Goal: Transaction & Acquisition: Purchase product/service

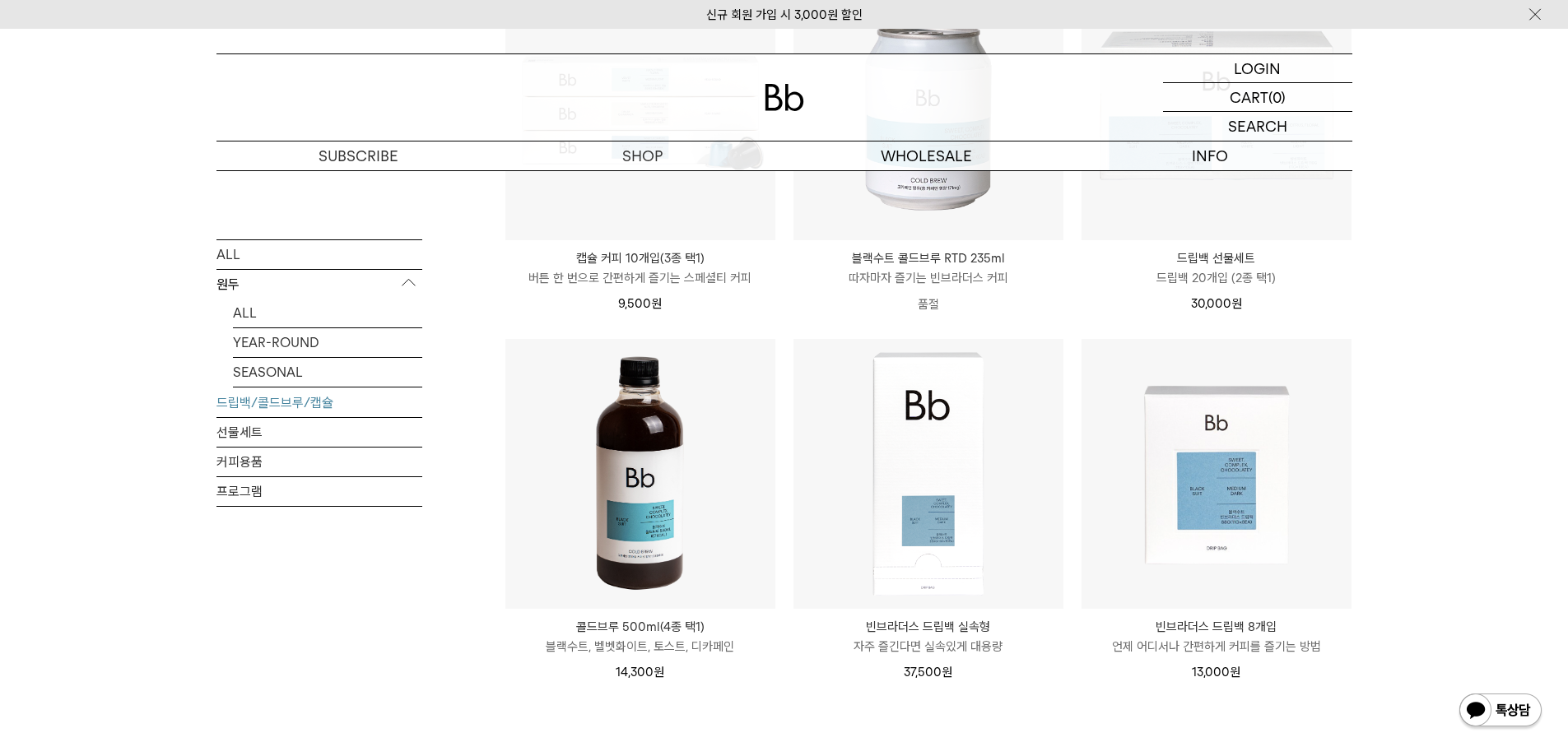
scroll to position [741, 0]
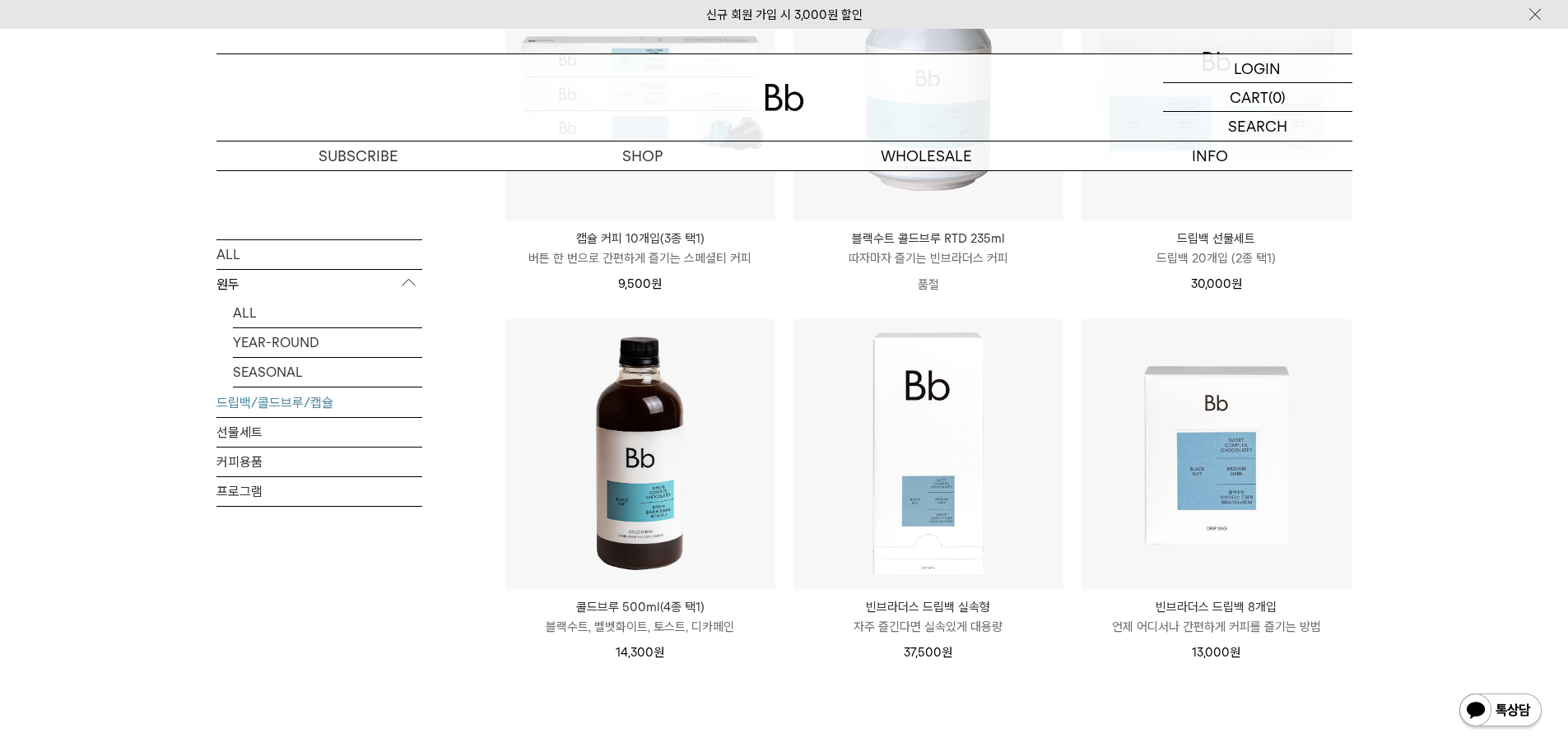
click at [606, 492] on img at bounding box center [641, 454] width 270 height 270
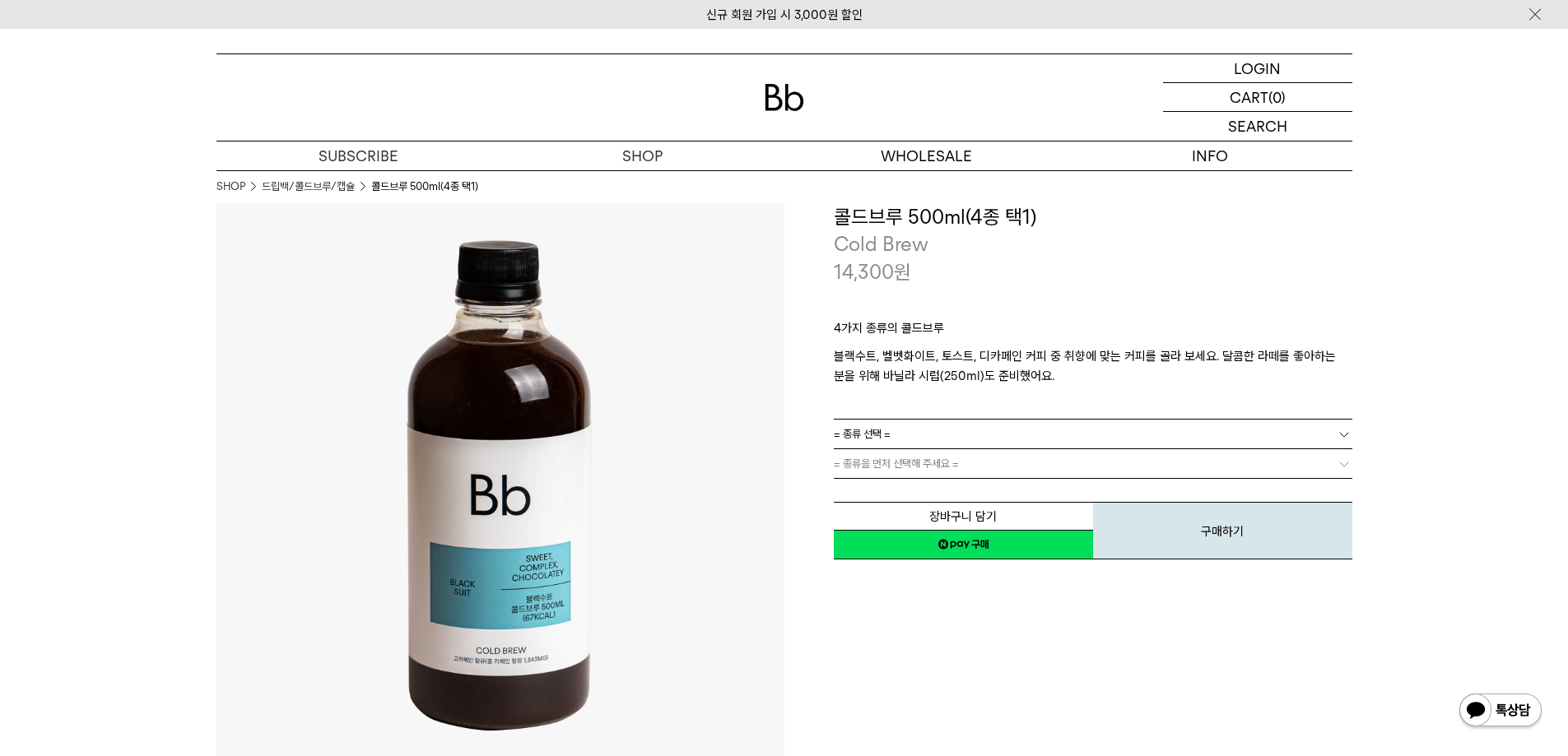
click at [896, 441] on link "= 종류 선택 =" at bounding box center [1093, 434] width 518 height 29
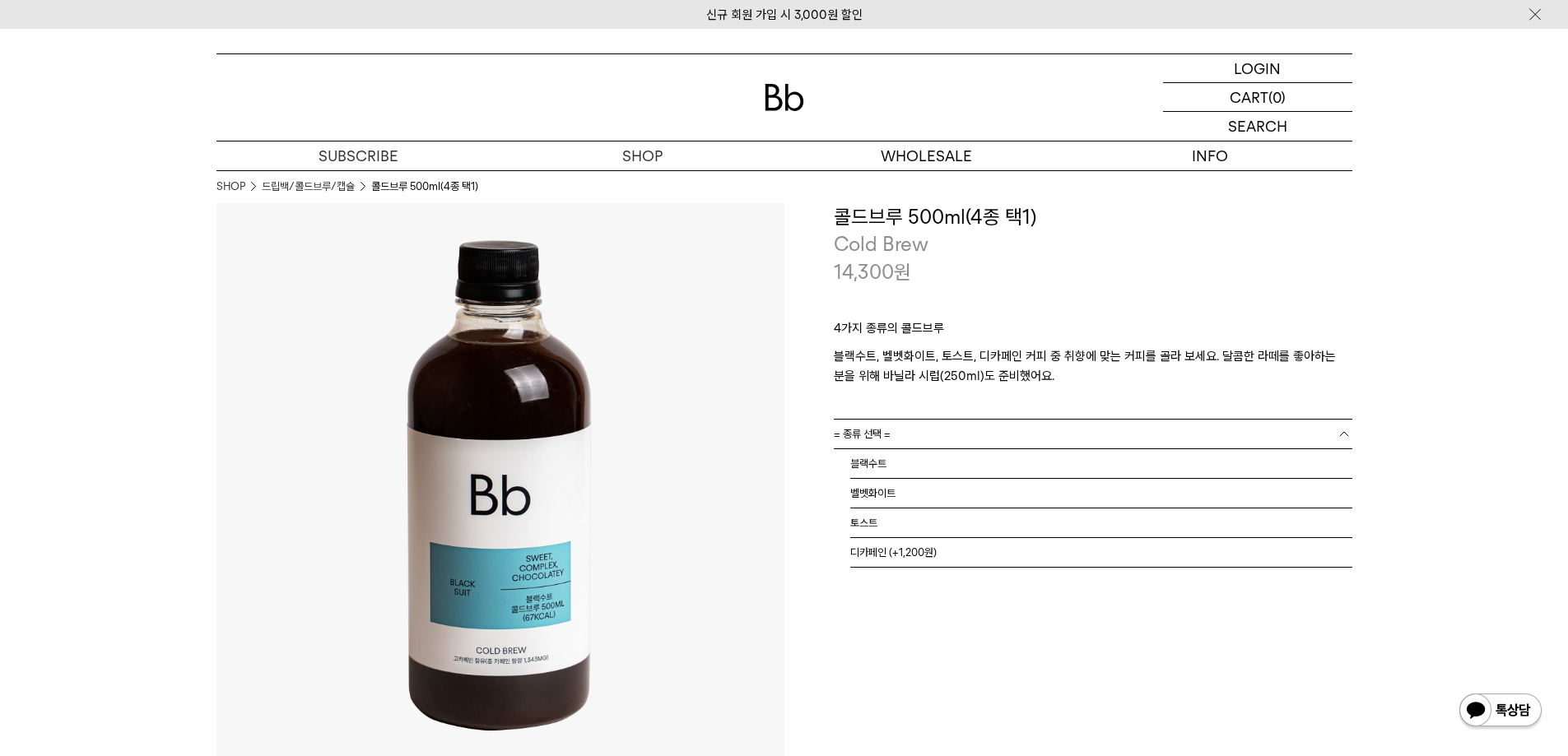
click at [896, 441] on link "= 종류 선택 =" at bounding box center [1093, 434] width 518 height 29
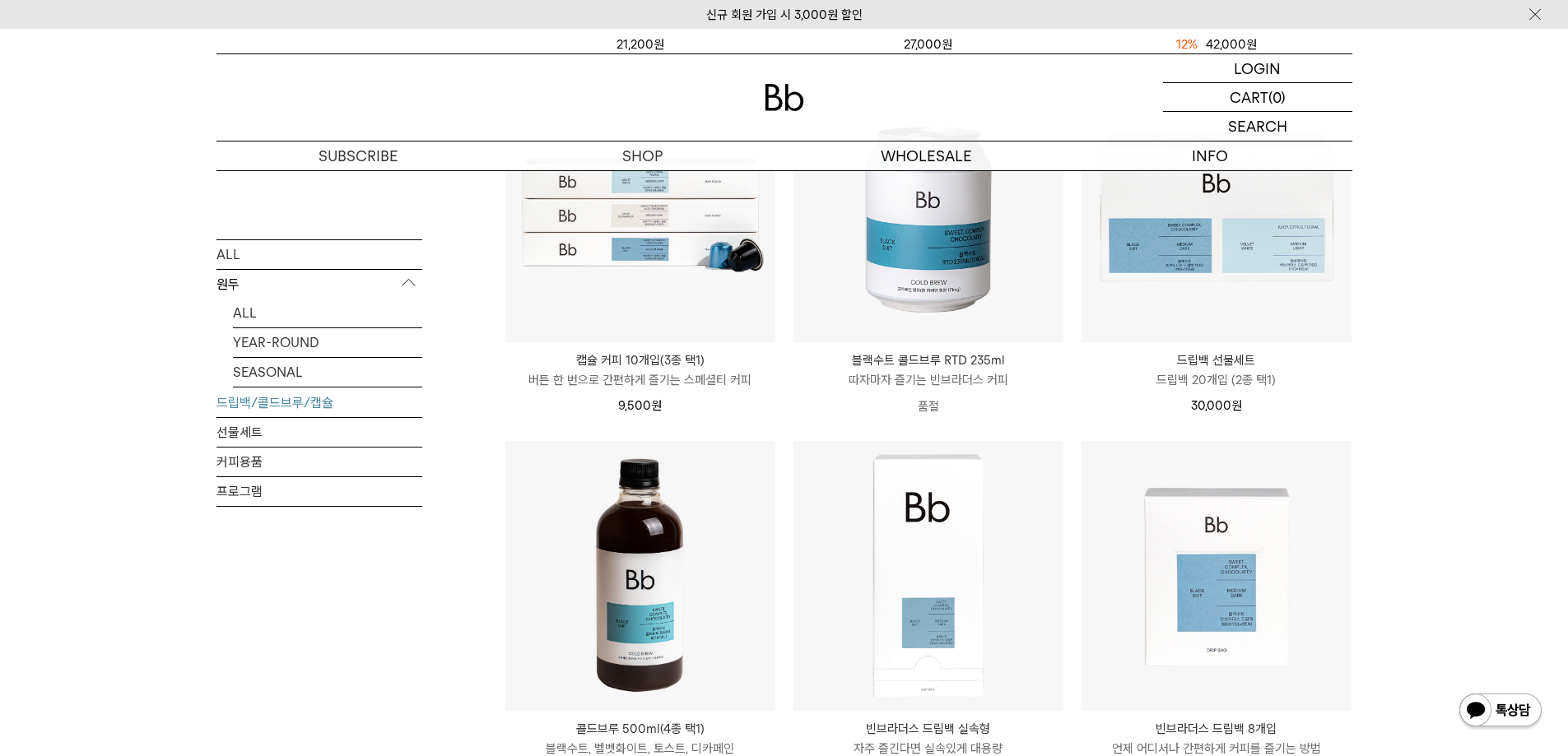
scroll to position [658, 0]
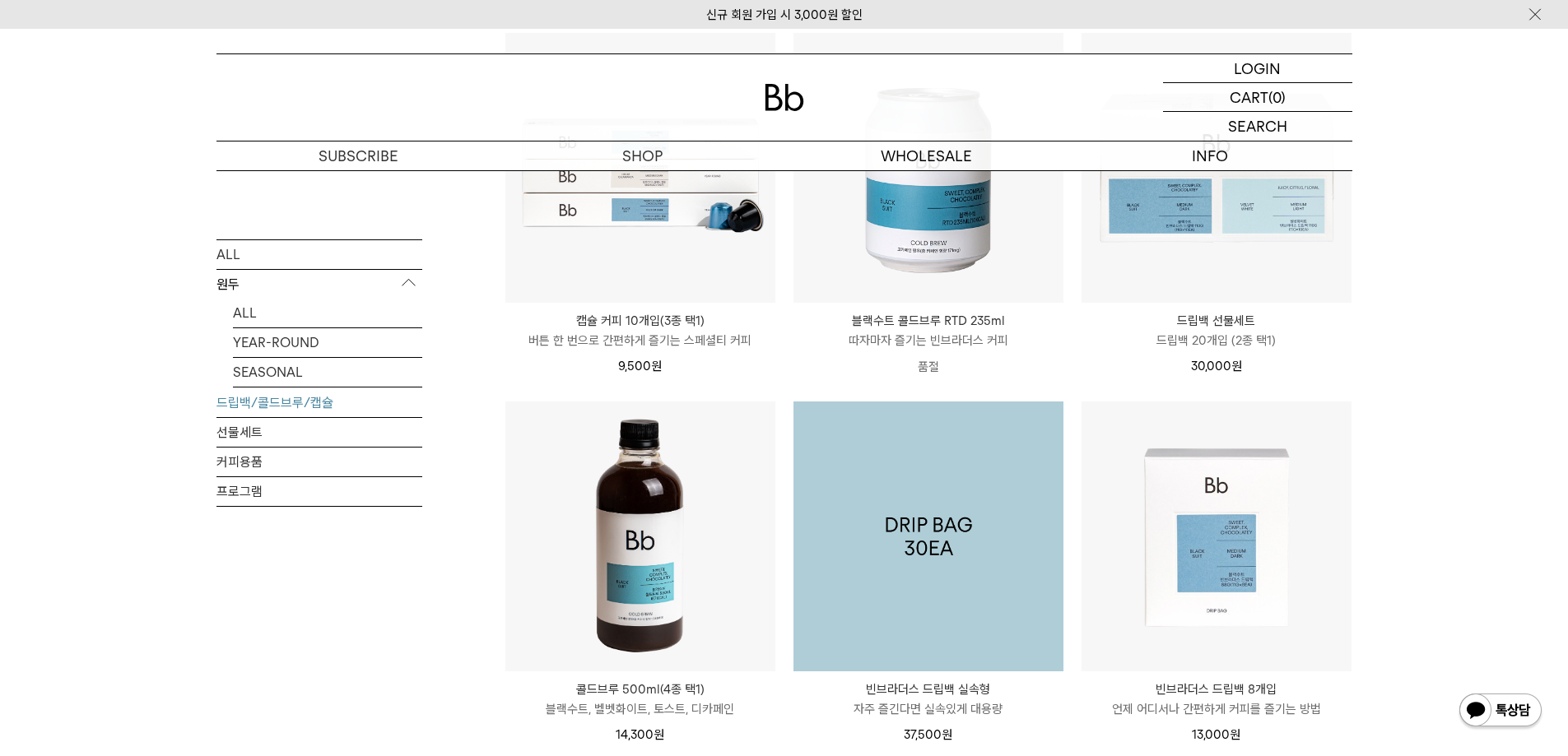
click at [950, 521] on img at bounding box center [928, 537] width 270 height 270
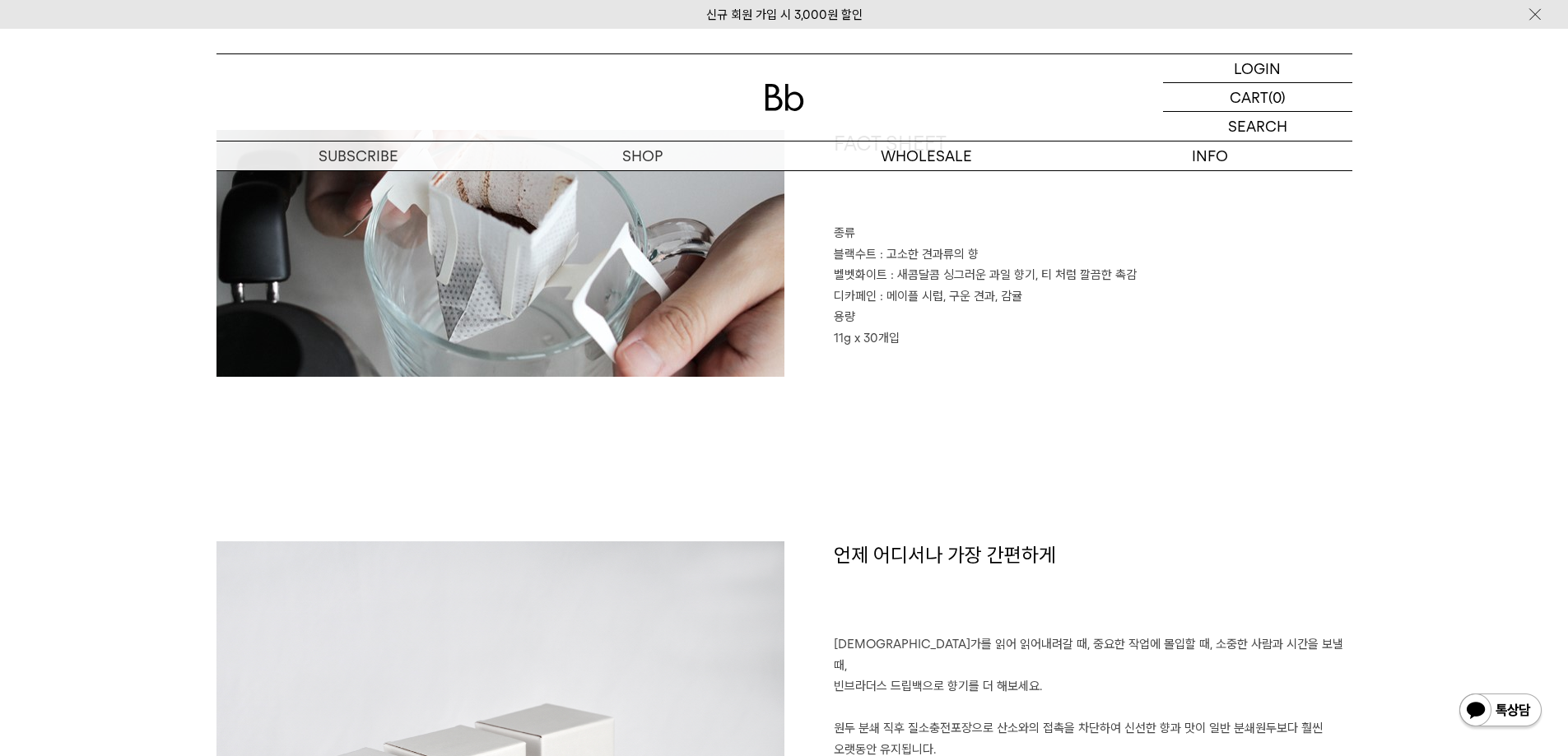
scroll to position [823, 0]
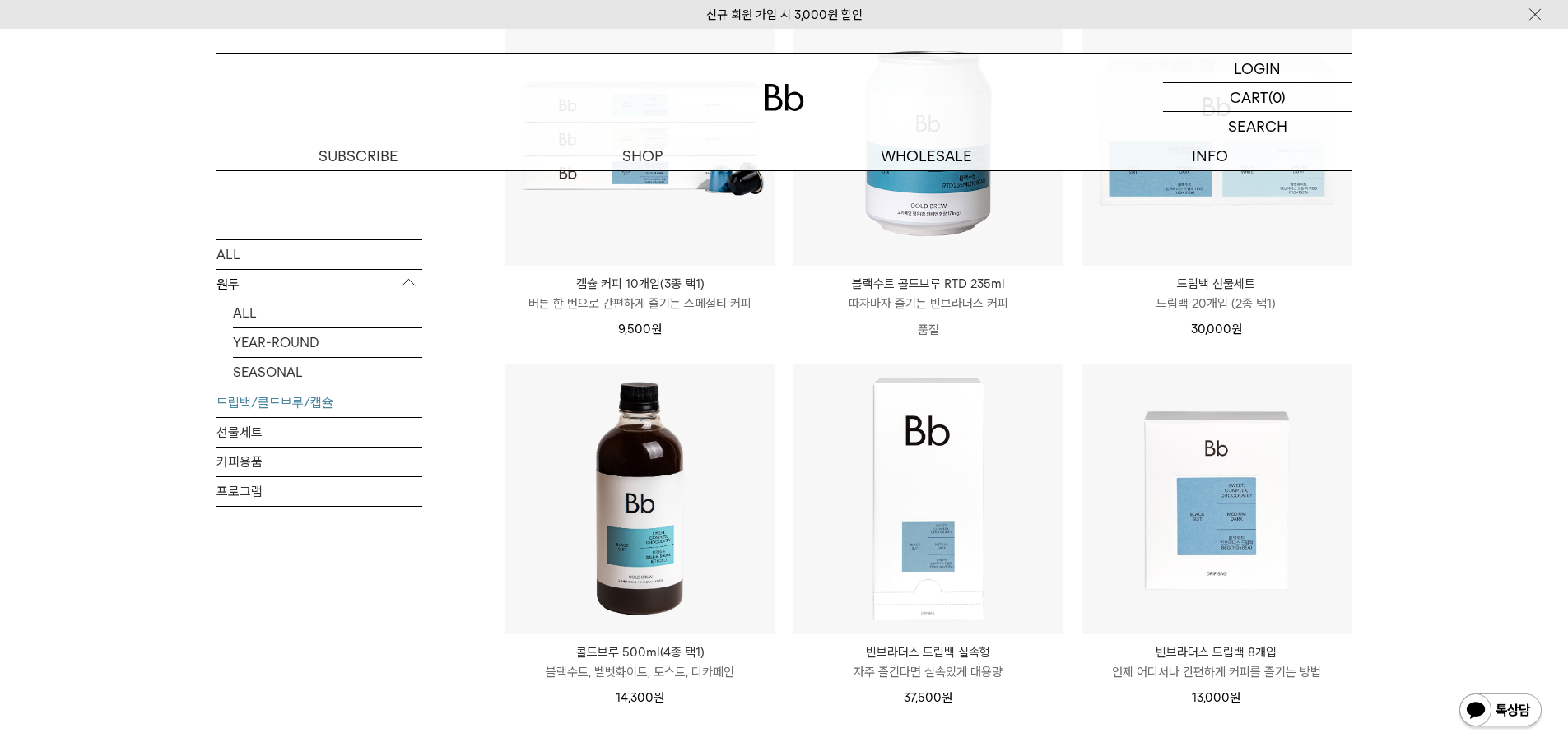
scroll to position [741, 0]
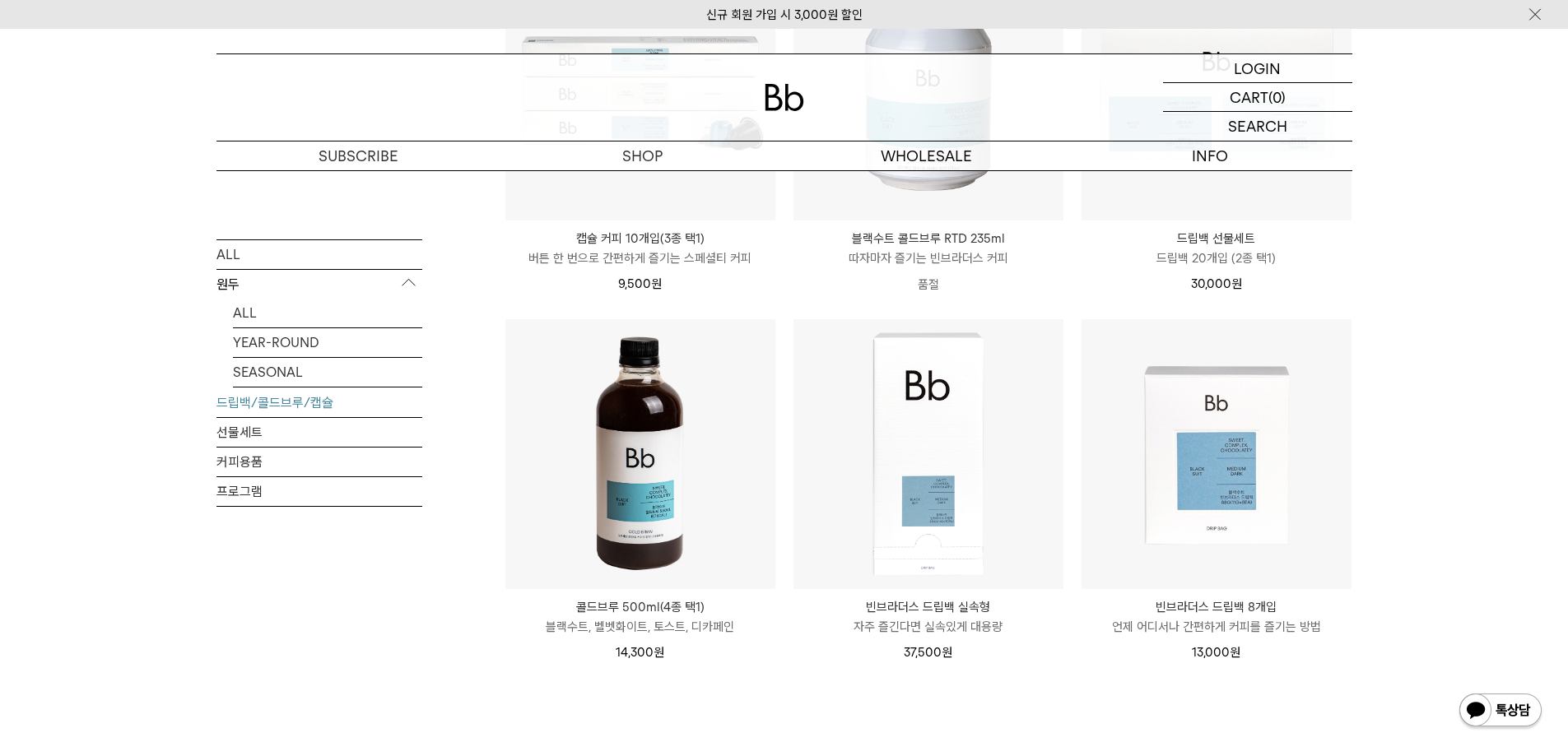
click at [324, 675] on div "ALL 원두 ALL YEAR-ROUND SEASONAL 드립백/콜드브루/캡슐 선물세트 커피용품 프로그램" at bounding box center [319, 177] width 206 height 1335
click at [672, 490] on img at bounding box center [641, 454] width 270 height 270
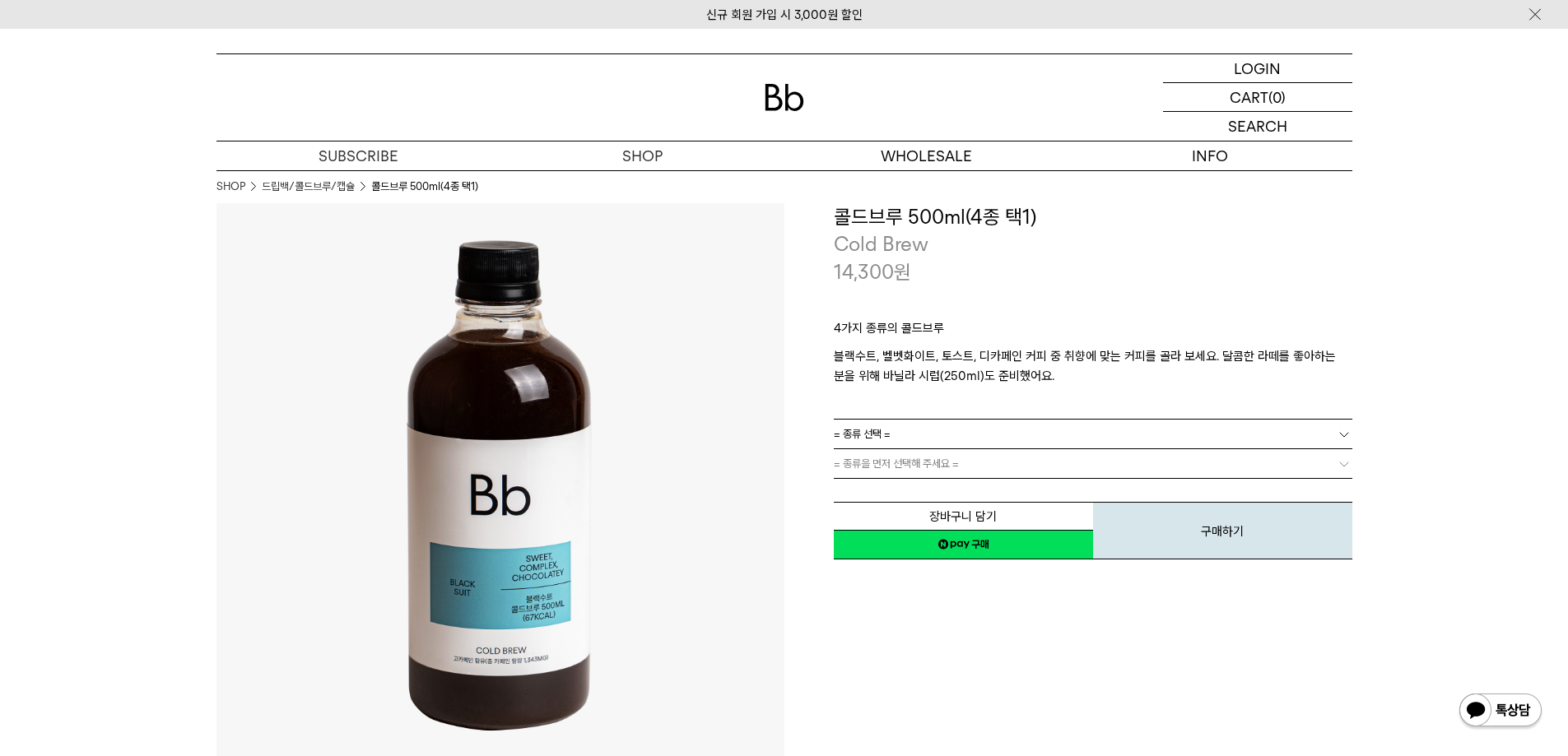
click at [911, 439] on link "= 종류 선택 =" at bounding box center [1093, 434] width 518 height 29
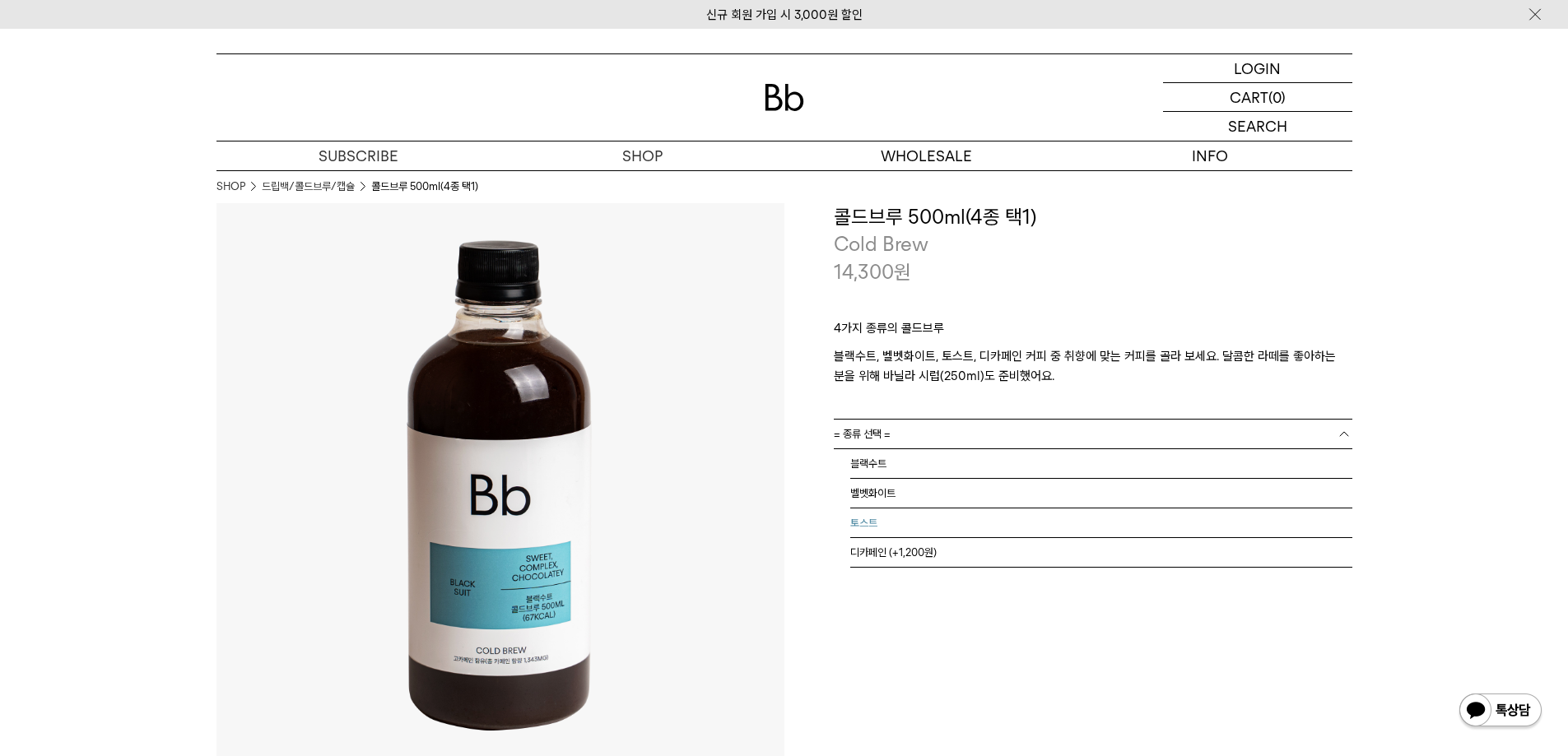
click at [883, 519] on li "토스트" at bounding box center [1101, 523] width 502 height 30
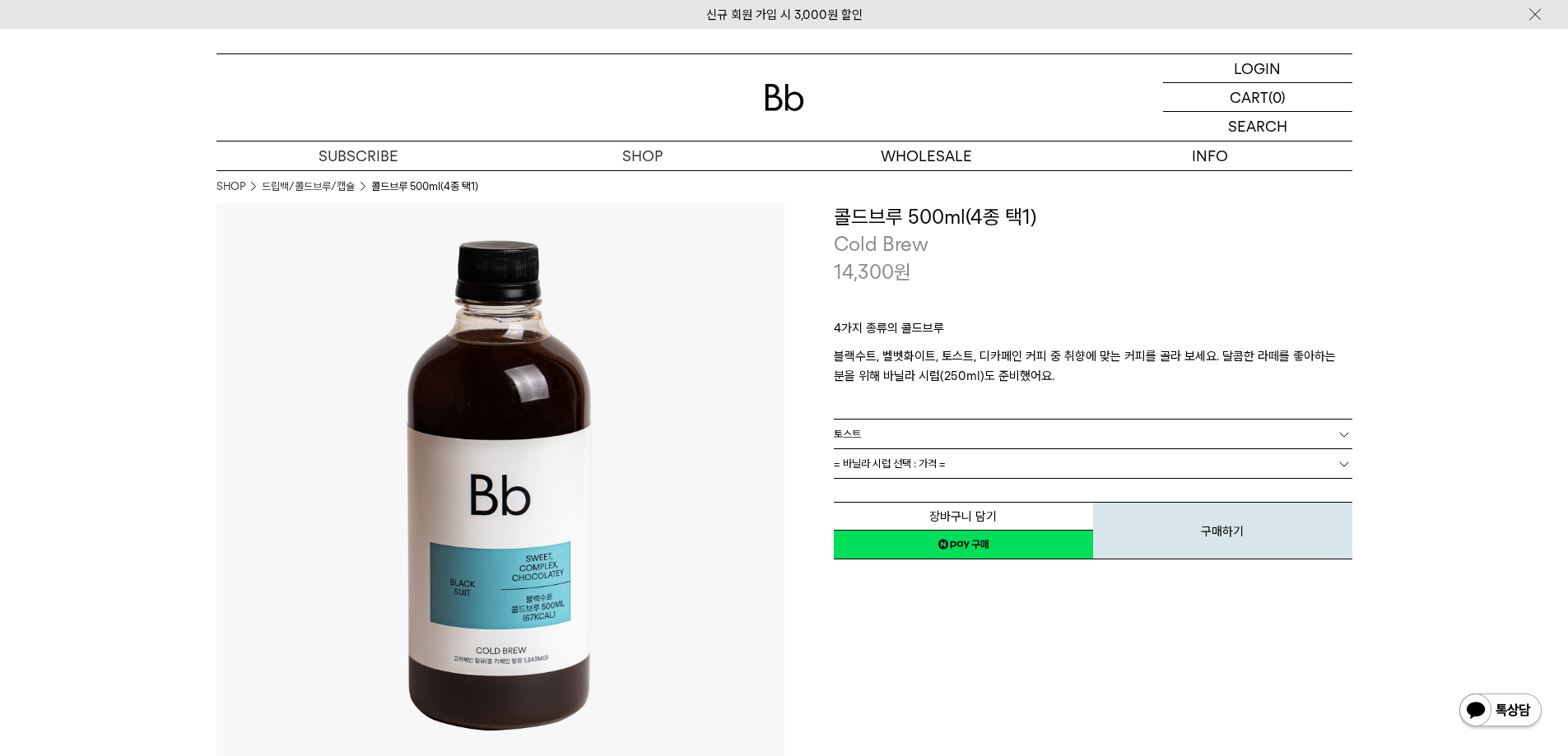
click at [1132, 464] on link "= 바닐라 시럽 선택 : 가격 =" at bounding box center [1093, 464] width 518 height 29
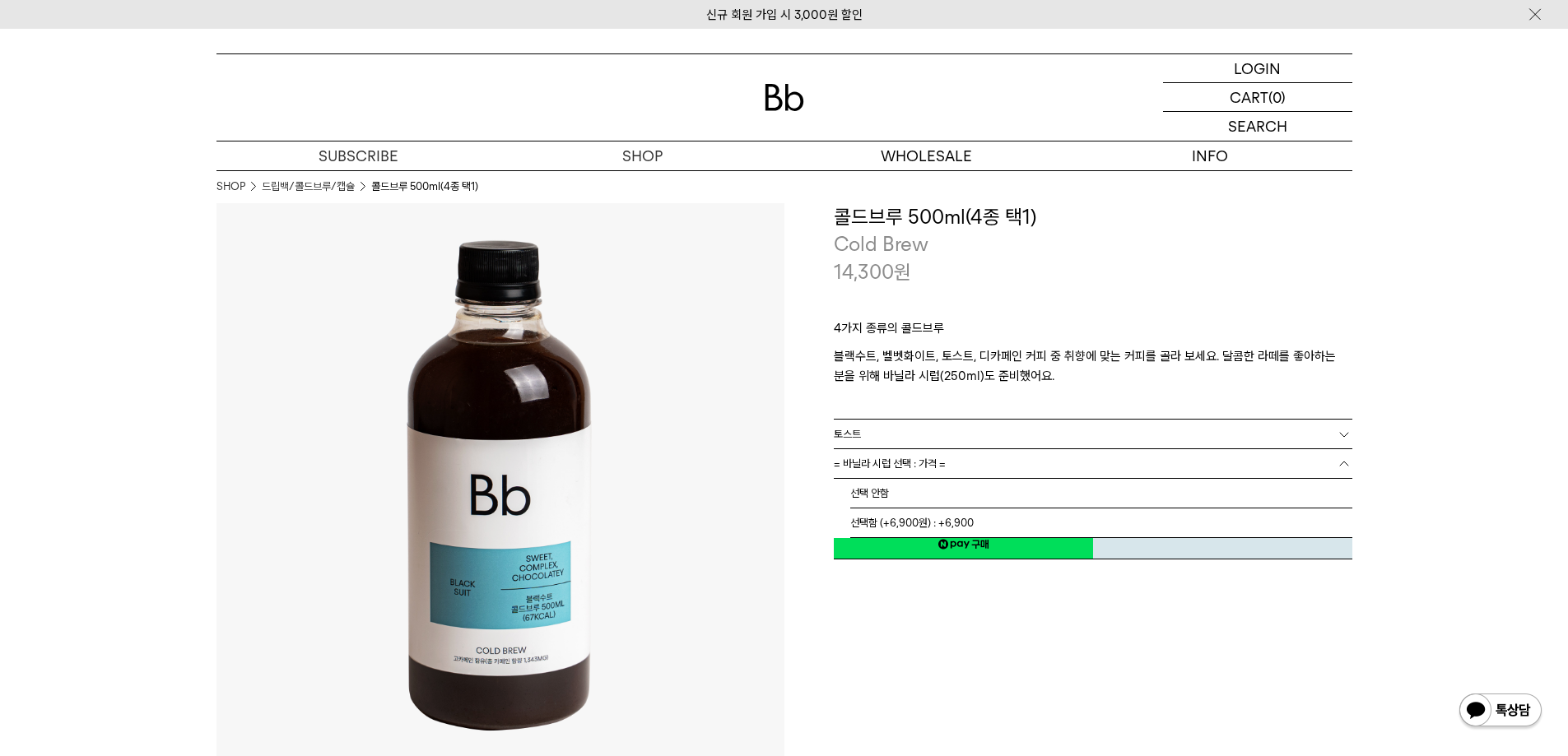
click at [1132, 464] on link "= 바닐라 시럽 선택 : 가격 =" at bounding box center [1093, 464] width 518 height 29
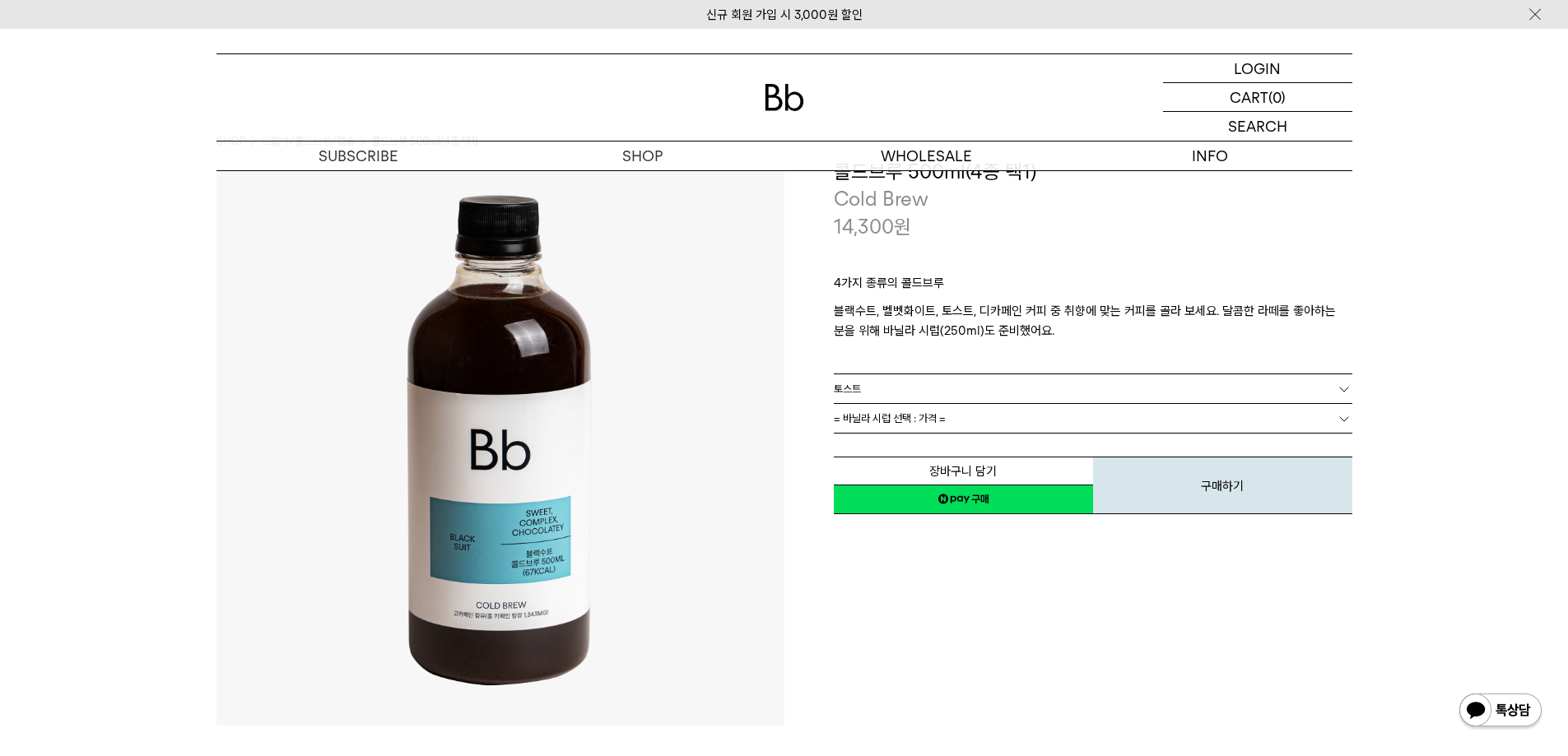
scroll to position [82, 0]
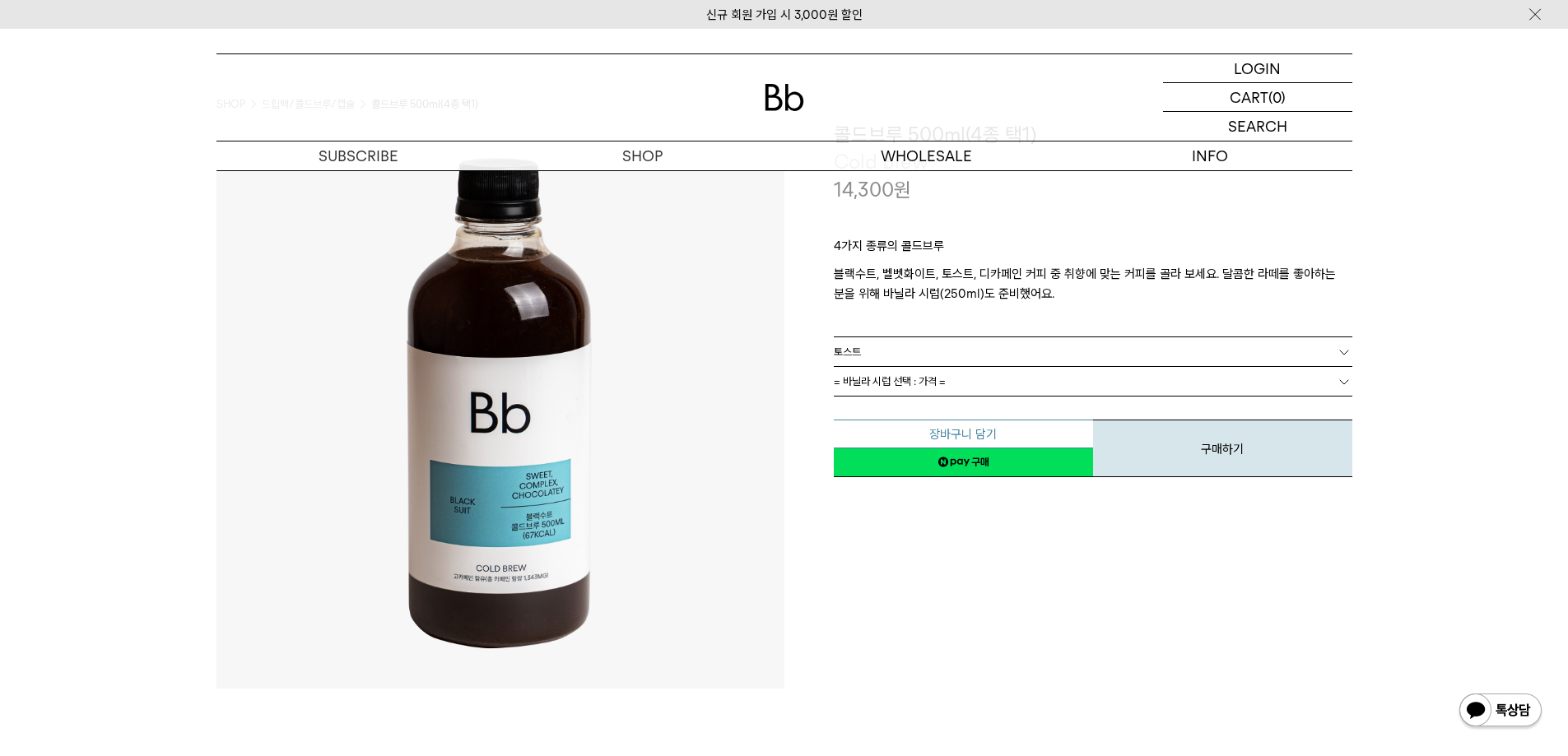
click at [1033, 431] on button "장바구니 담기" at bounding box center [963, 434] width 259 height 29
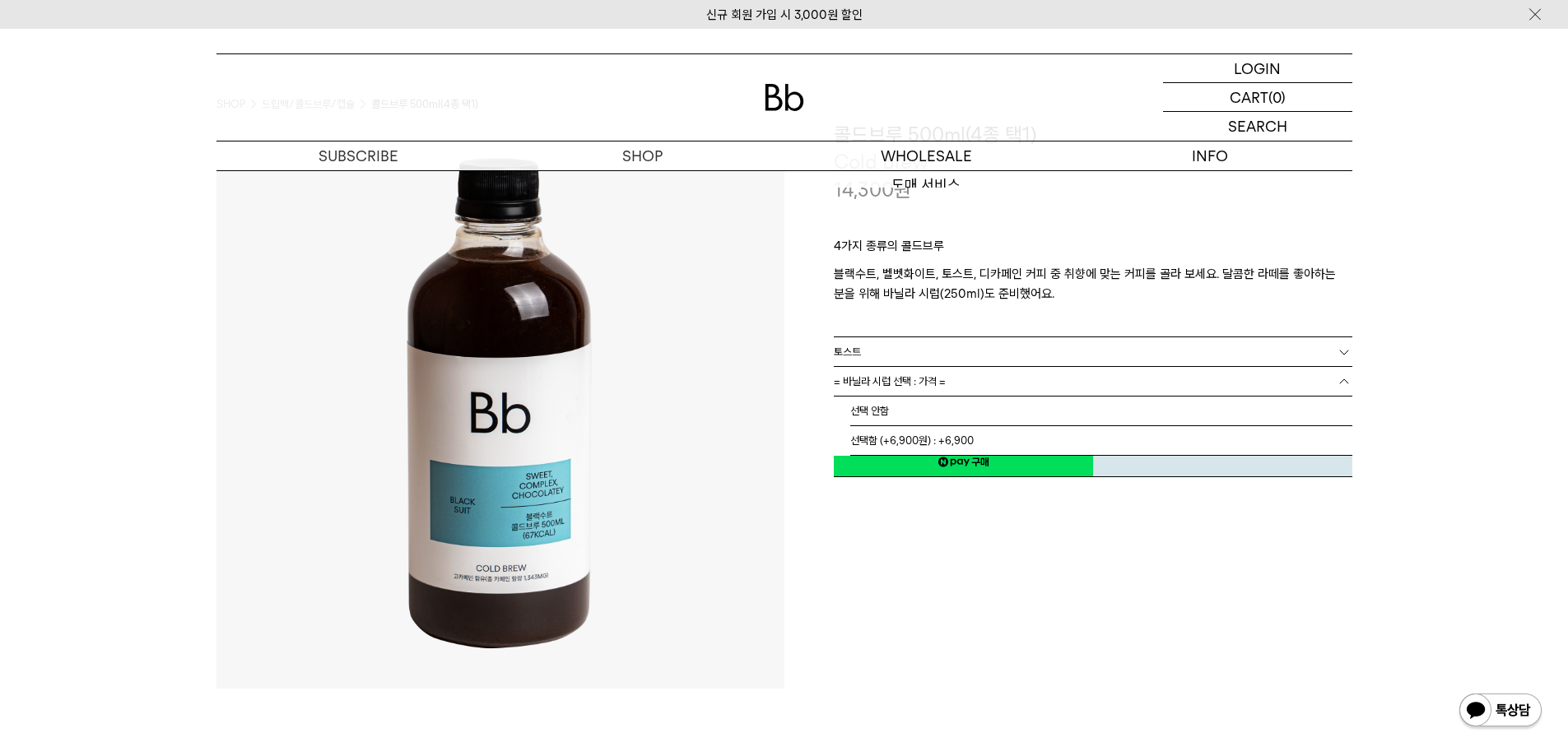
drag, startPoint x: 972, startPoint y: 375, endPoint x: 958, endPoint y: 383, distance: 16.1
click at [971, 375] on link "= 바닐라 시럽 선택 : 가격 =" at bounding box center [1093, 382] width 518 height 29
click at [929, 409] on li "선택 안함" at bounding box center [1101, 412] width 502 height 30
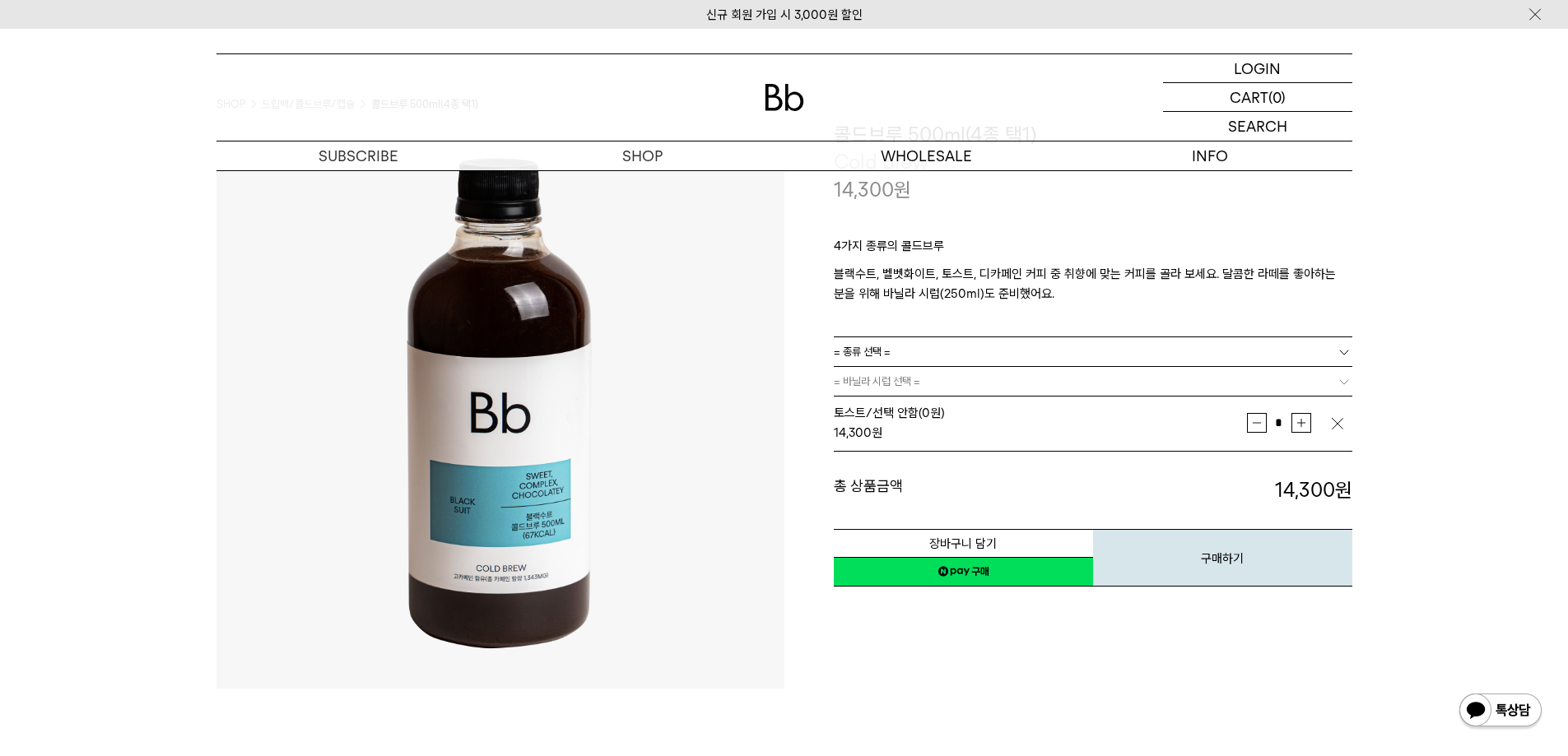
click at [1294, 419] on button "증가" at bounding box center [1302, 423] width 20 height 20
type input "*"
click at [1019, 553] on button "장바구니 담기" at bounding box center [963, 544] width 259 height 29
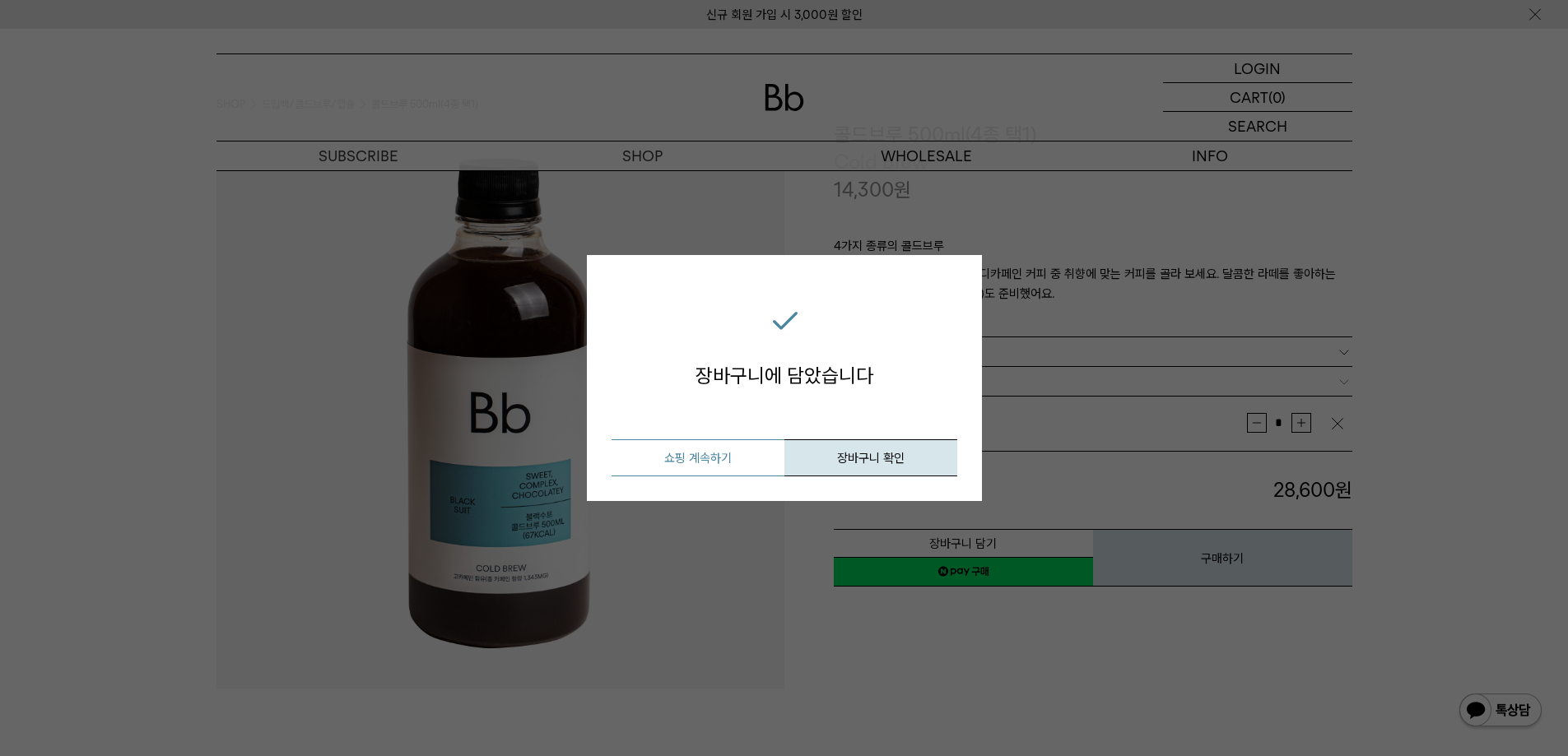
click at [731, 456] on button "쇼핑 계속하기" at bounding box center [698, 458] width 173 height 37
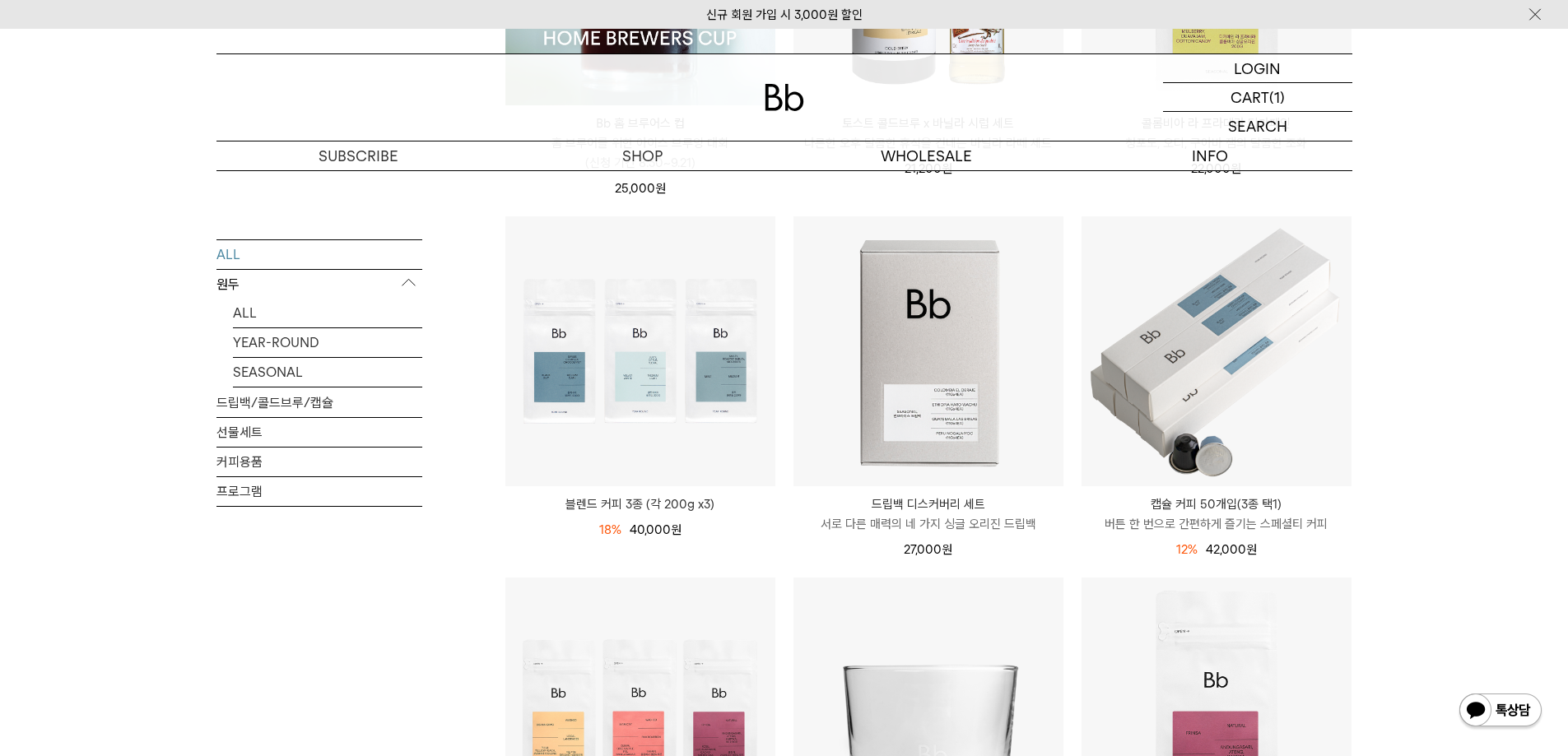
scroll to position [494, 0]
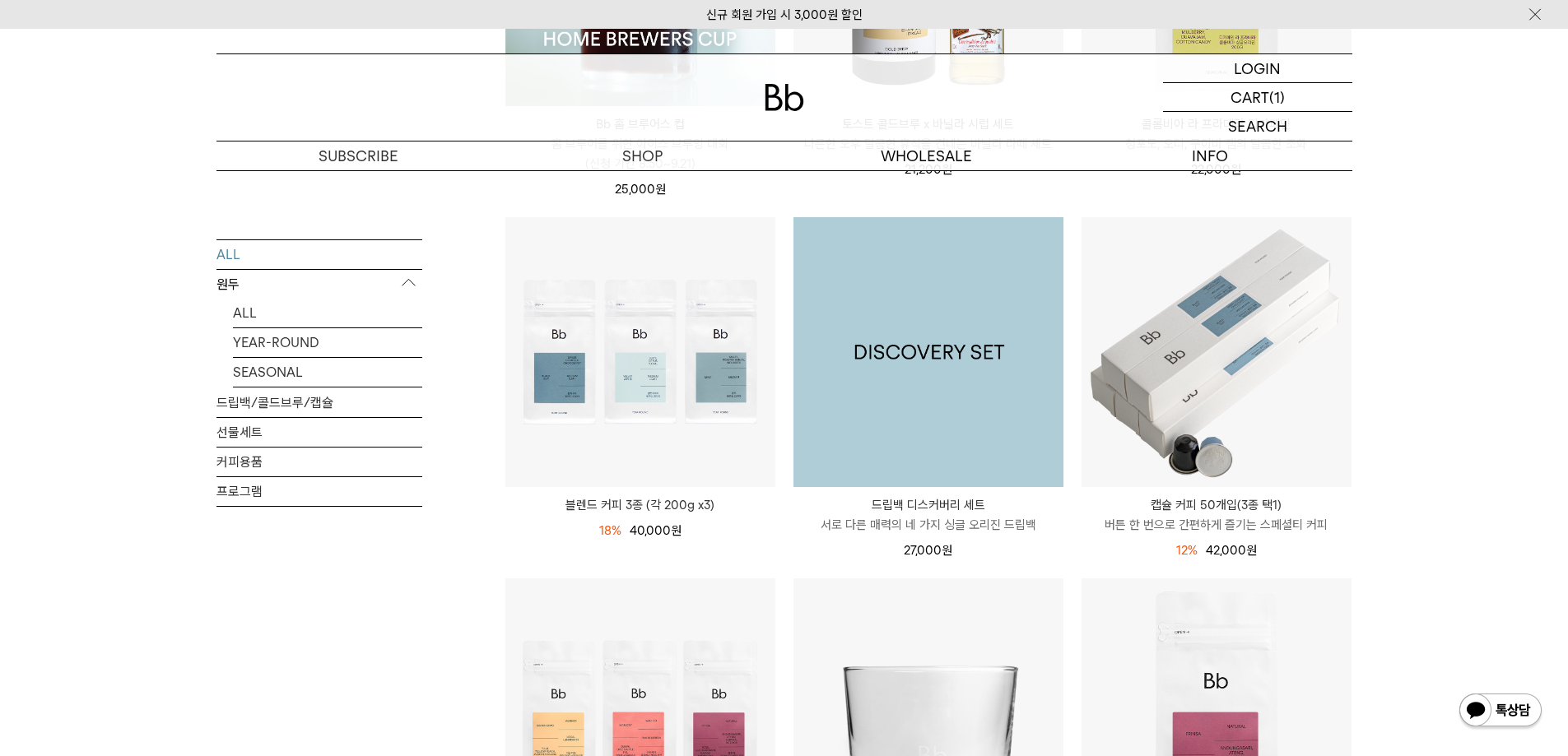
click at [856, 405] on img at bounding box center [928, 353] width 270 height 270
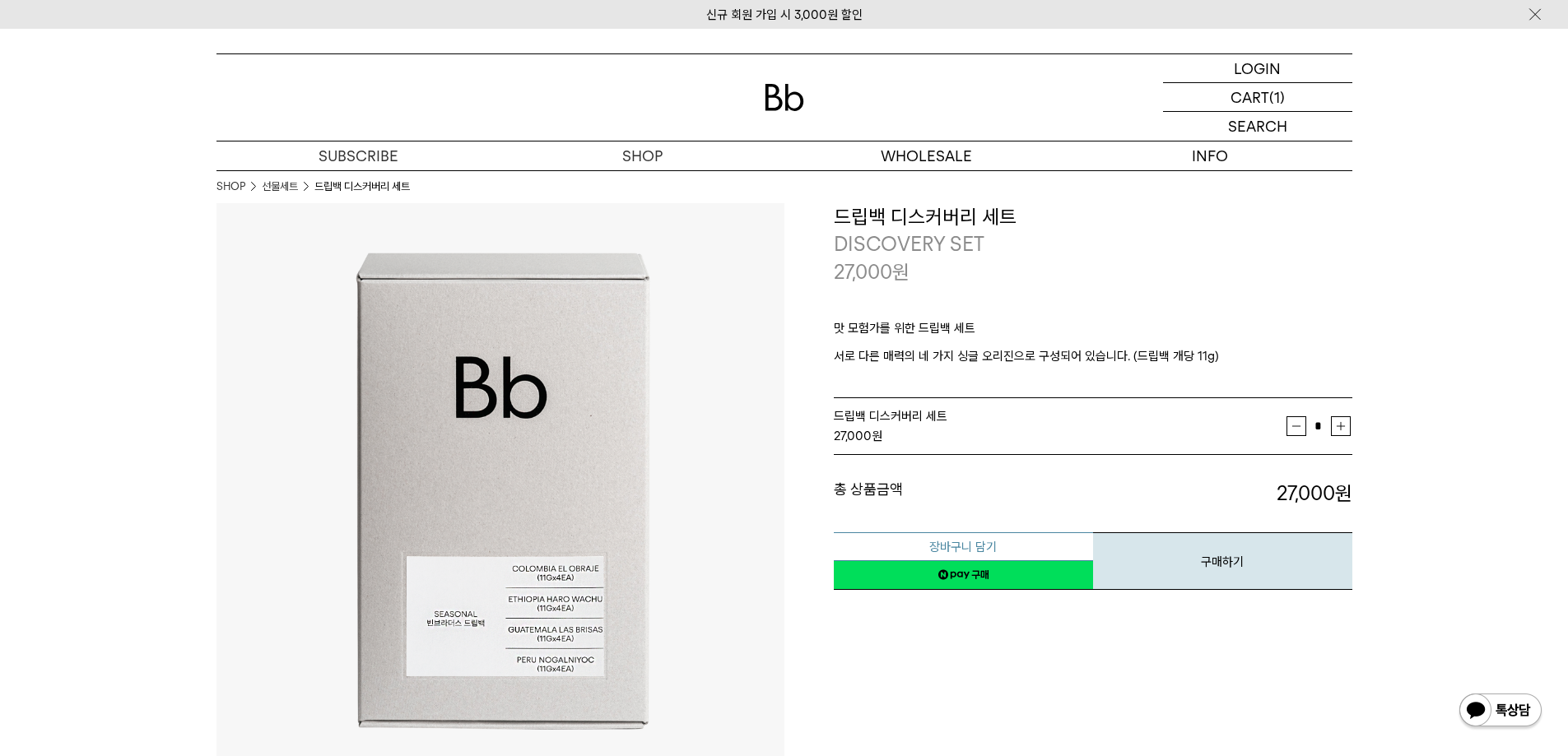
click at [1055, 539] on button "장바구니 담기" at bounding box center [963, 547] width 259 height 29
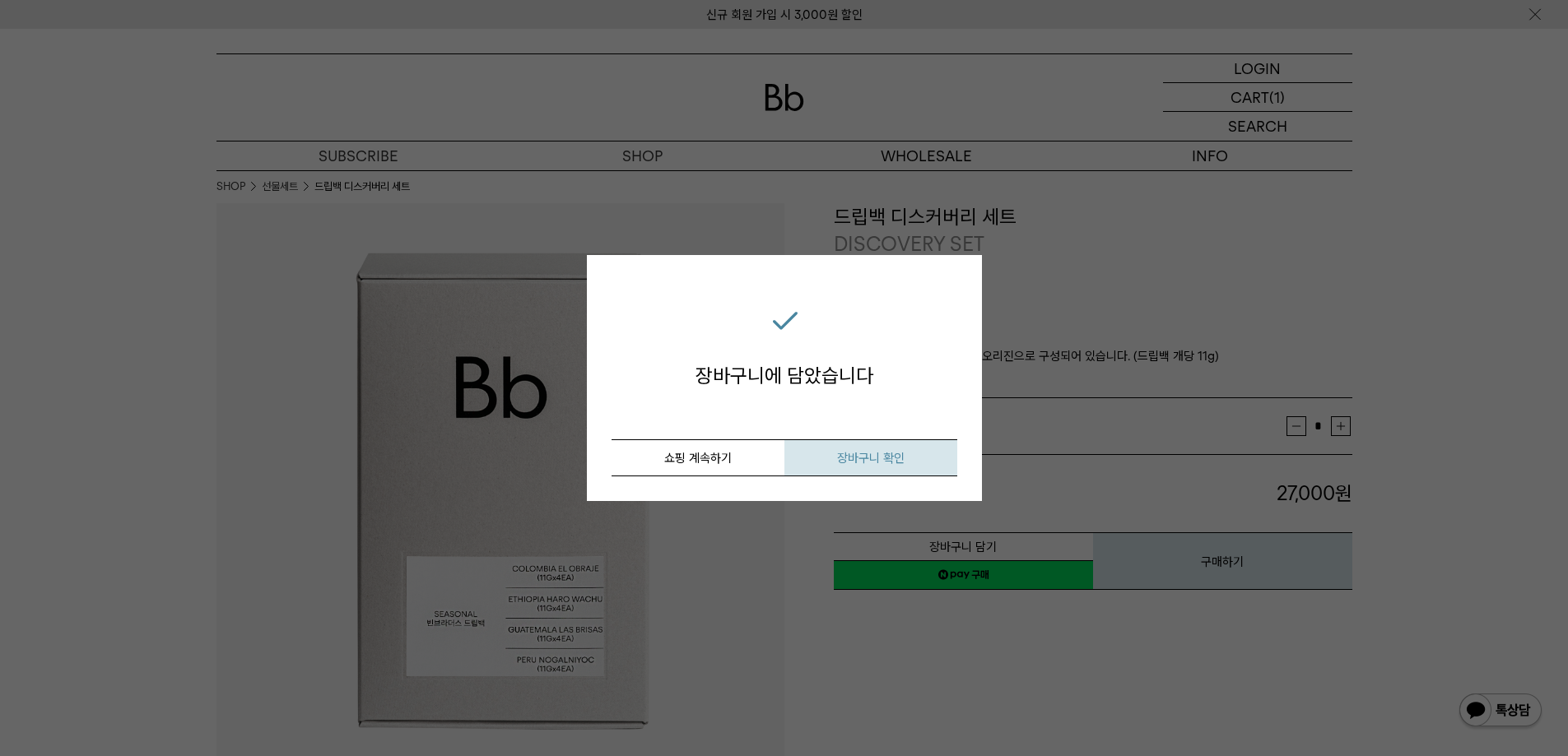
click at [847, 457] on span "장바구니 확인" at bounding box center [870, 459] width 67 height 15
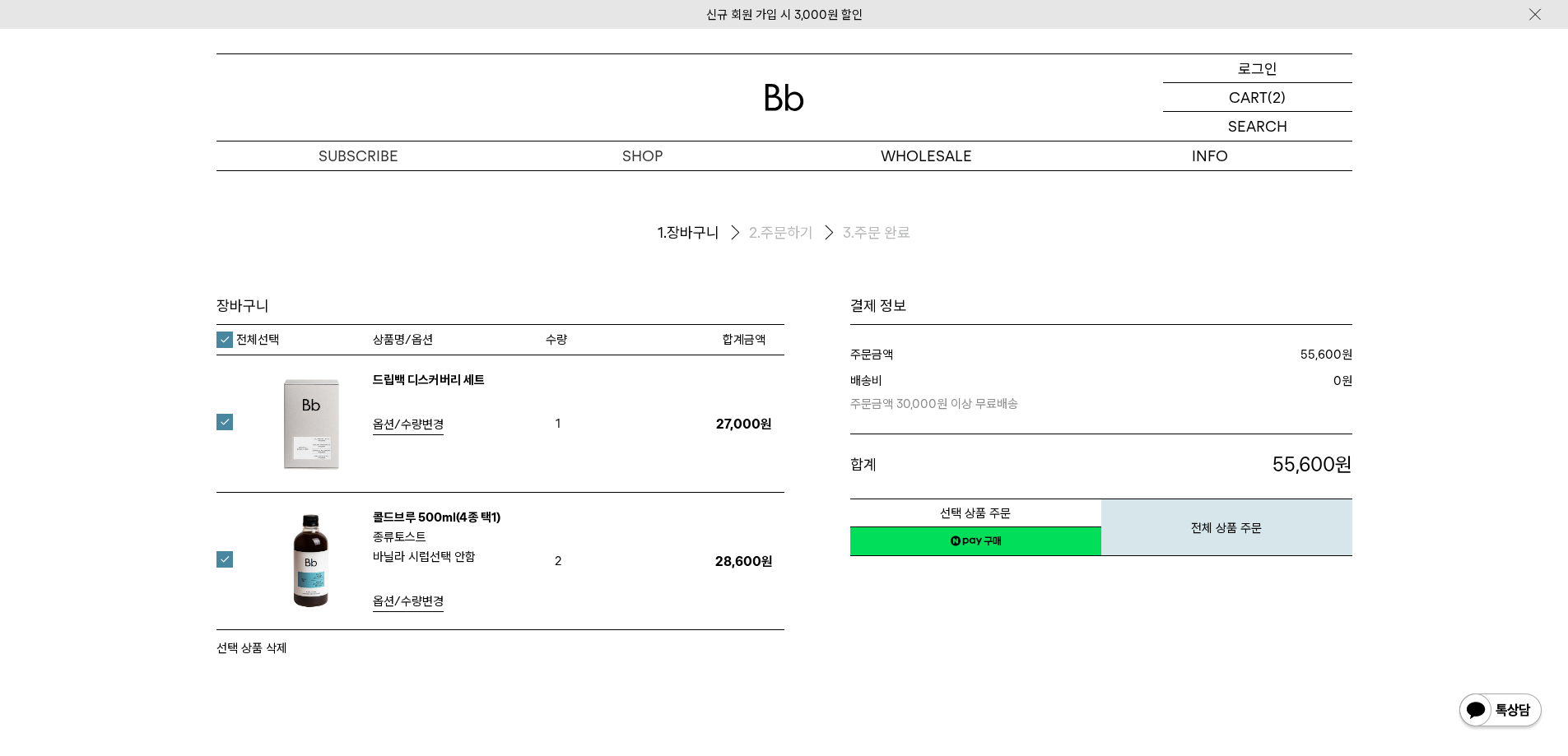
click at [1231, 82] on div "LOGIN 로그인" at bounding box center [1257, 68] width 189 height 28
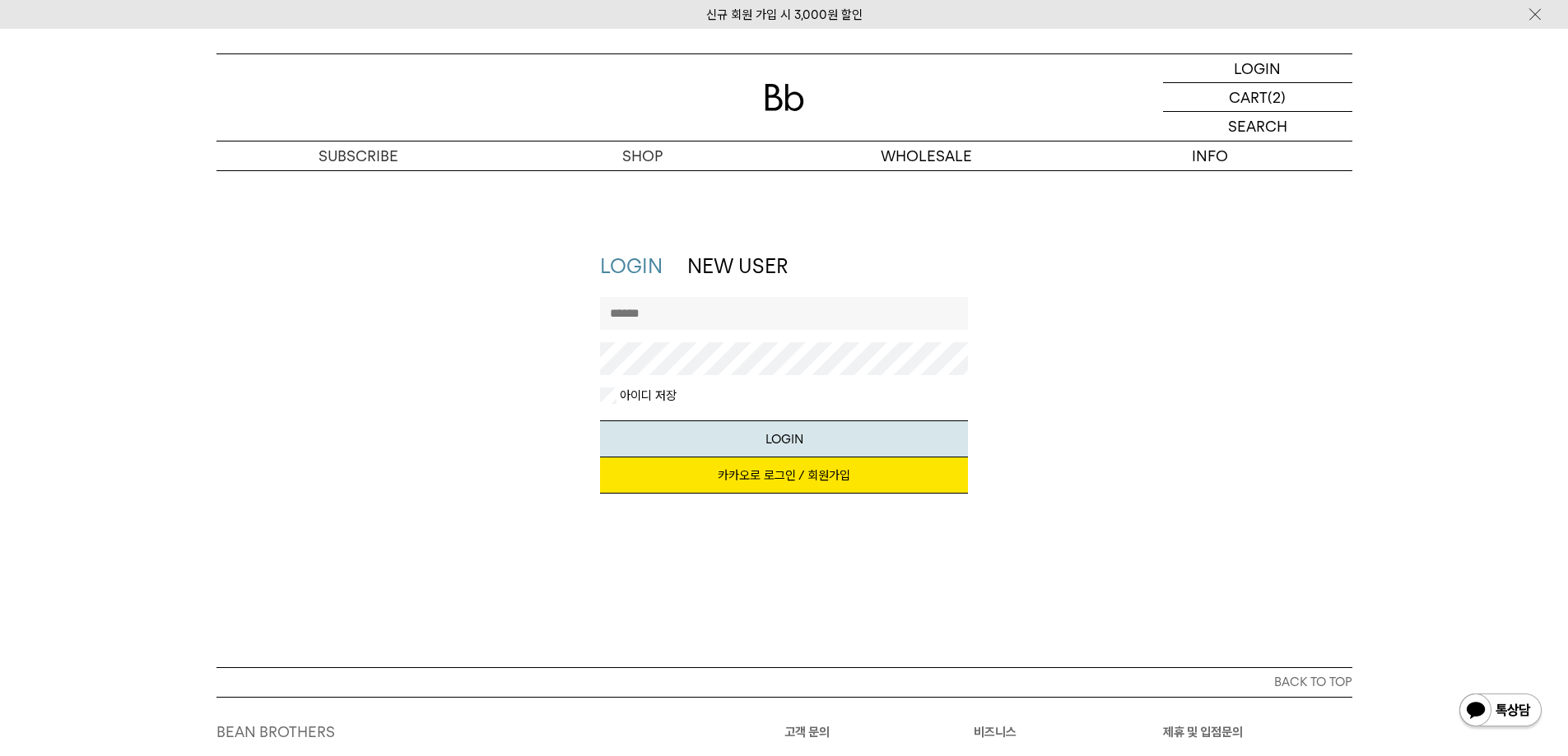
click at [749, 491] on link "카카오로 로그인 / 회원가입" at bounding box center [784, 476] width 368 height 36
drag, startPoint x: 680, startPoint y: 290, endPoint x: 692, endPoint y: 334, distance: 45.6
click at [682, 293] on div "LOGIN NEW USER 지금 가입하시면 3,000원 쿠폰과 매월 회원 전용 커피 혜택을 드려요. 카카오로 로그인 / 회원가입 아이디로 로그…" at bounding box center [784, 382] width 368 height 257
click at [692, 323] on input "text" at bounding box center [784, 314] width 368 height 33
click at [600, 421] on button "LOGIN" at bounding box center [784, 439] width 368 height 37
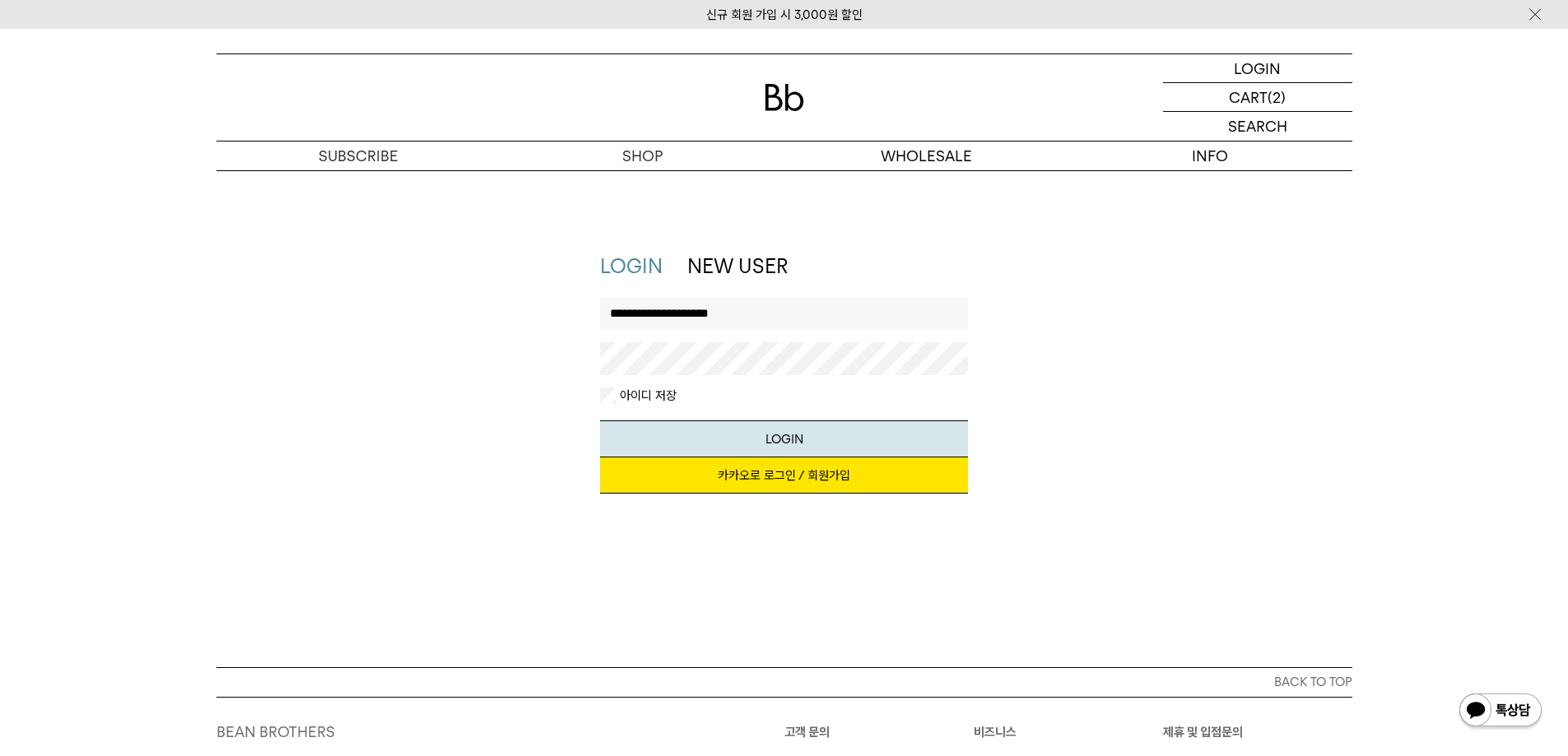
drag, startPoint x: 745, startPoint y: 320, endPoint x: 671, endPoint y: 317, distance: 74.1
click at [671, 317] on input "**********" at bounding box center [784, 314] width 368 height 33
type input "**********"
click at [600, 421] on button "LOGIN" at bounding box center [784, 439] width 368 height 37
click at [1248, 264] on div "**********" at bounding box center [784, 382] width 1152 height 257
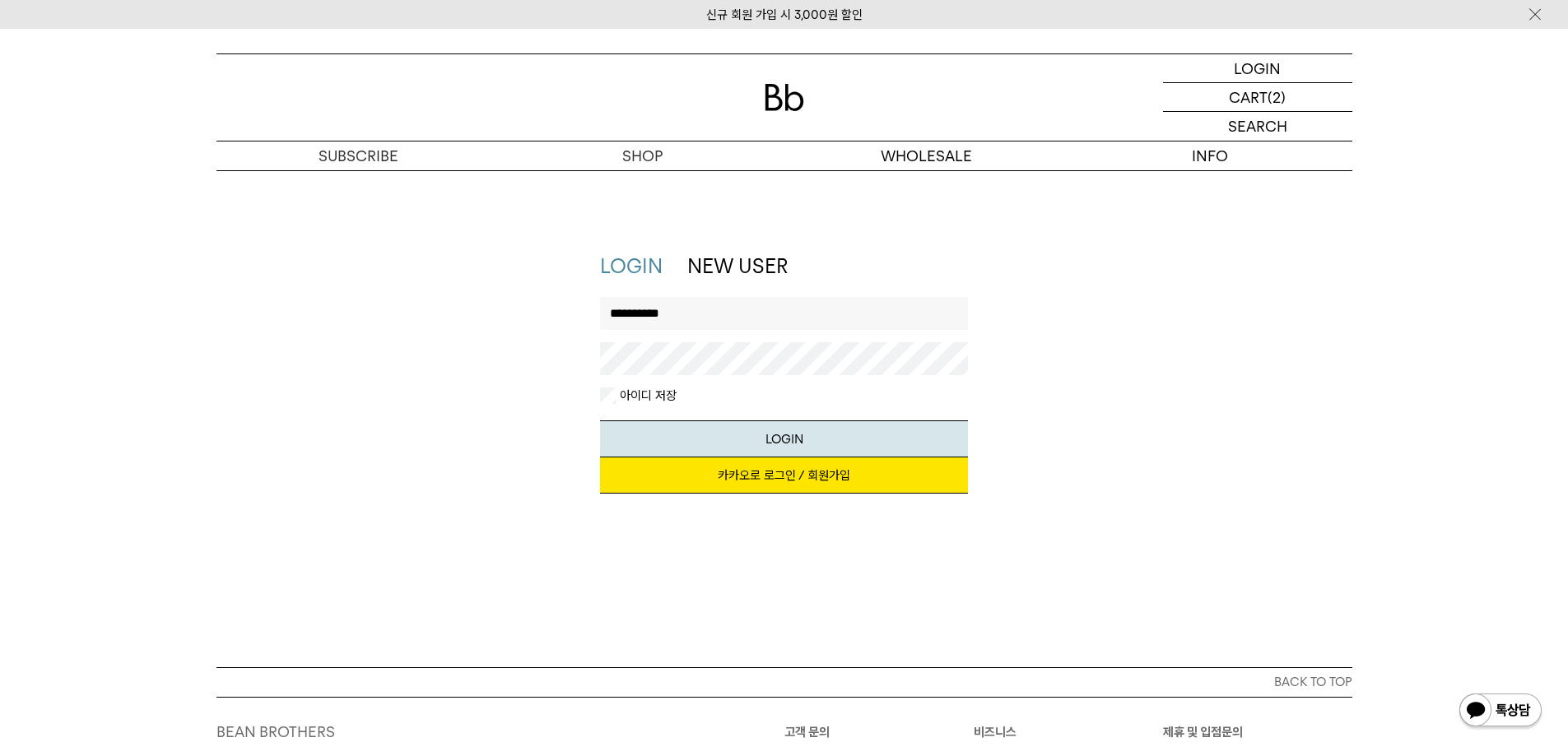
click at [782, 91] on img at bounding box center [785, 98] width 40 height 27
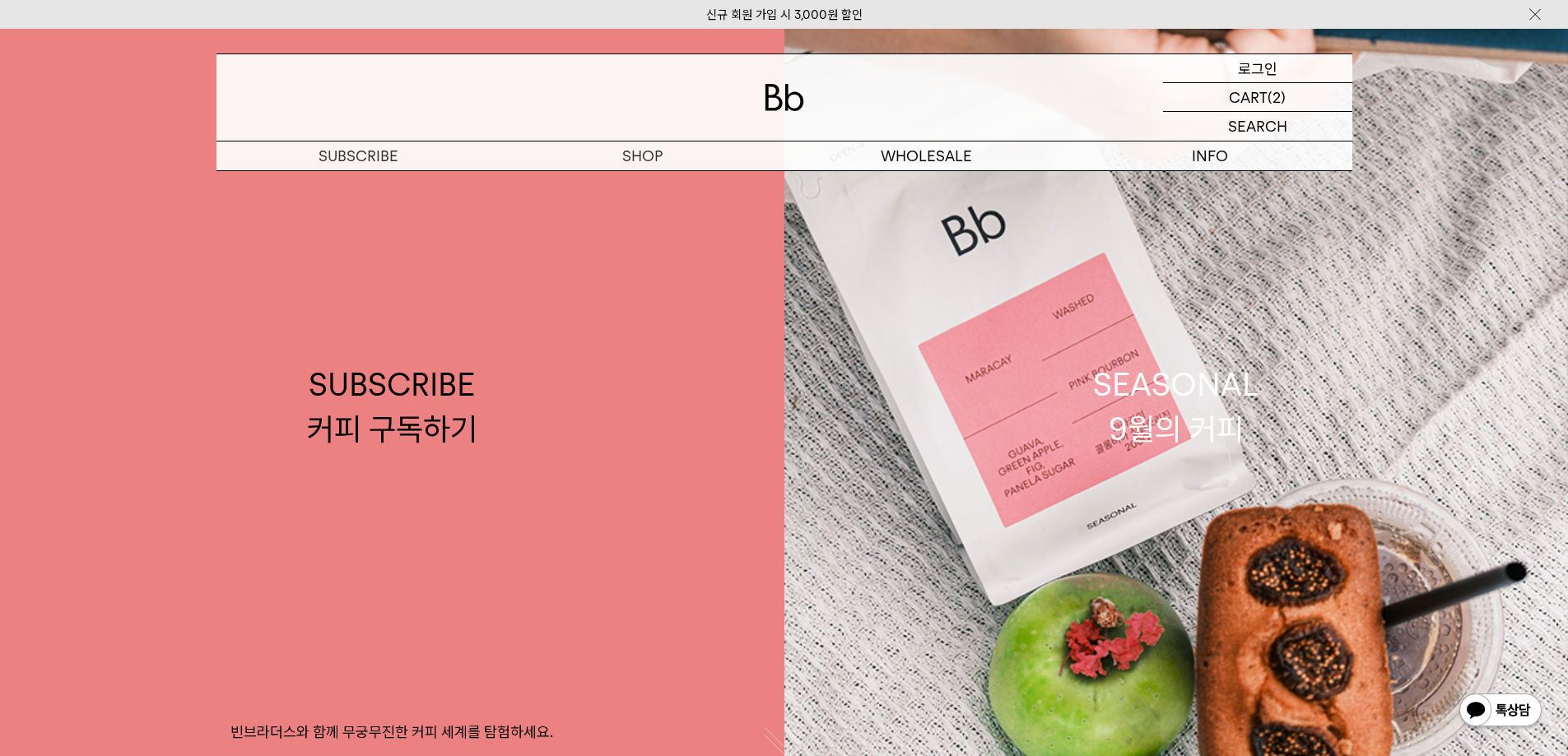
click at [1242, 58] on p "로그인" at bounding box center [1258, 68] width 40 height 28
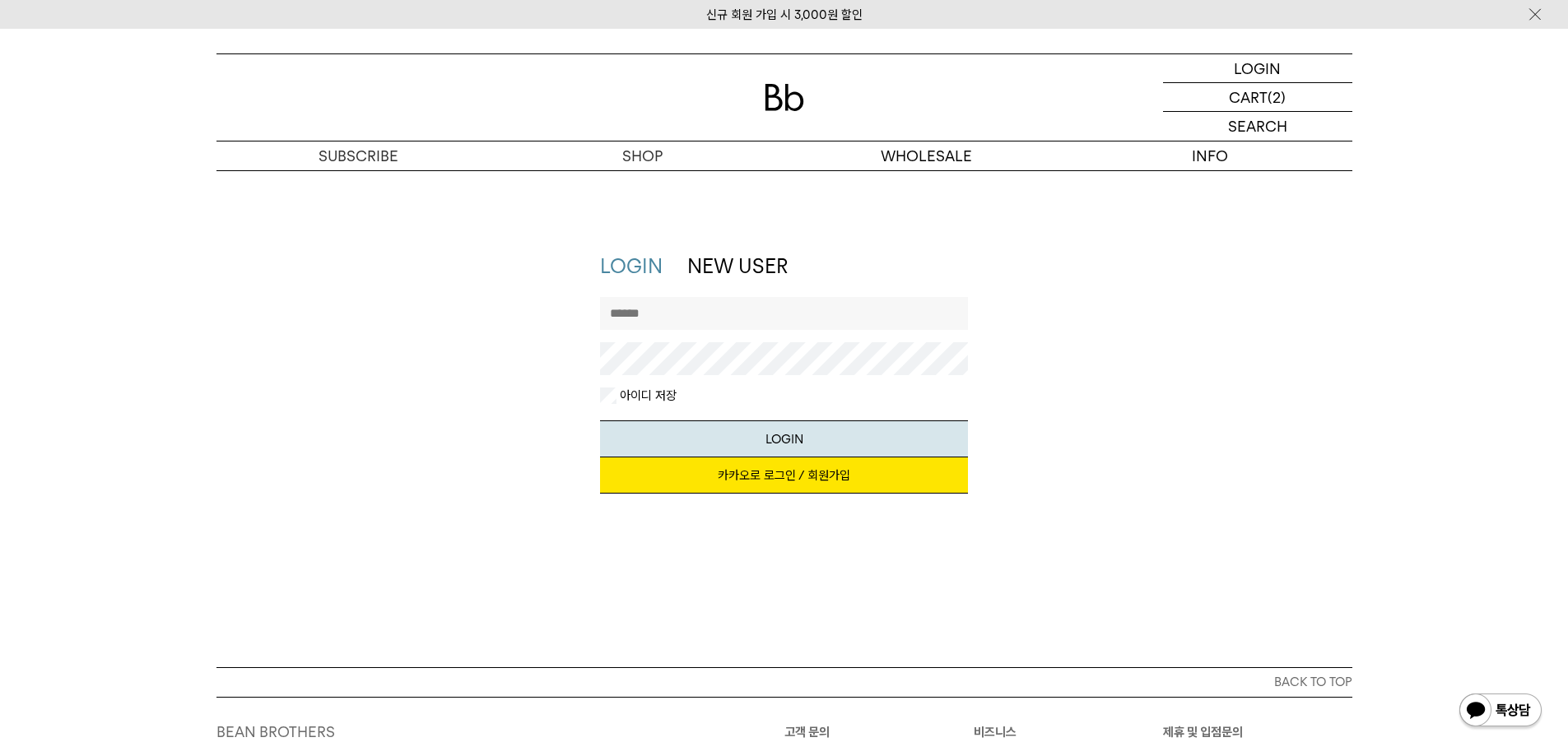
click at [644, 265] on link "LOGIN" at bounding box center [631, 267] width 63 height 24
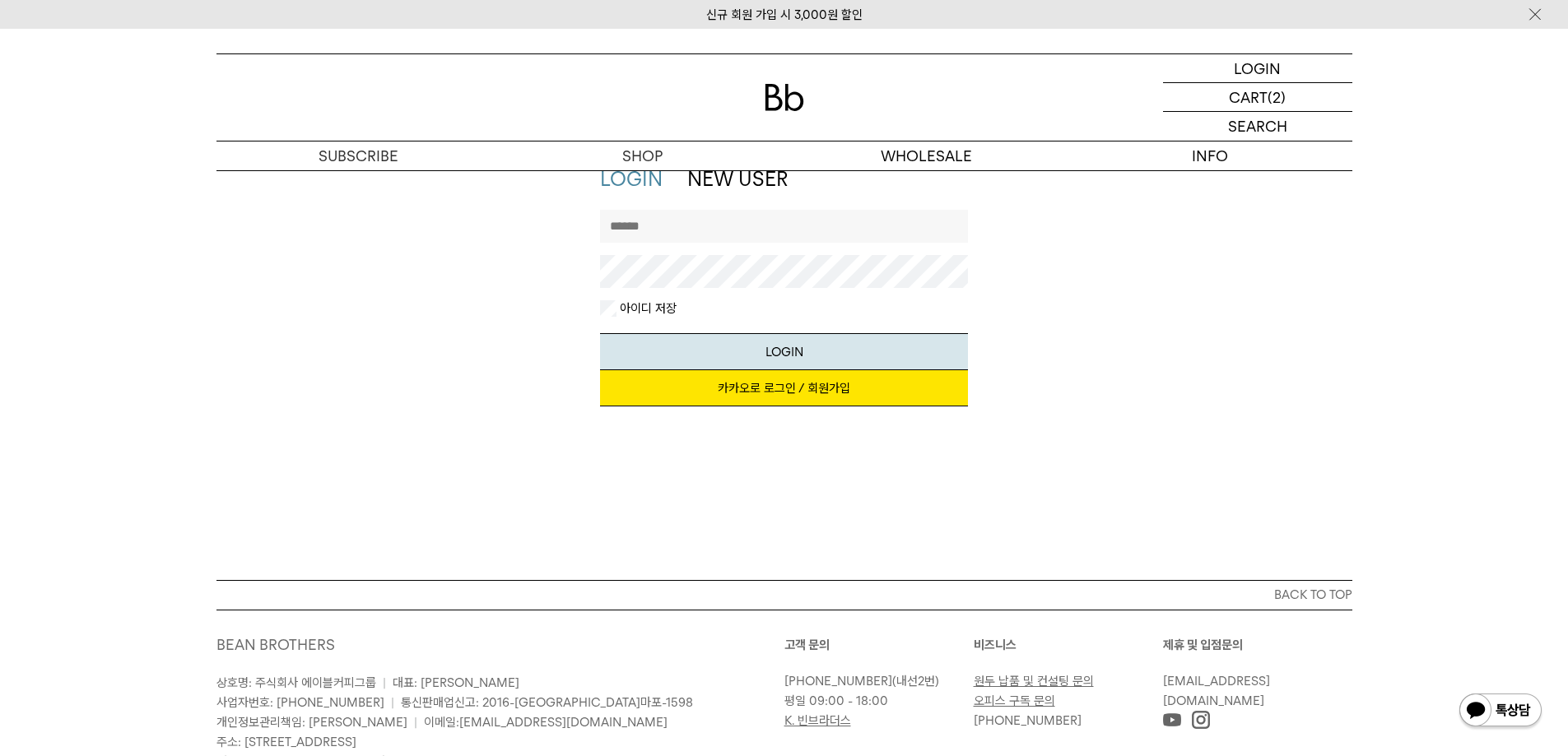
scroll to position [225, 0]
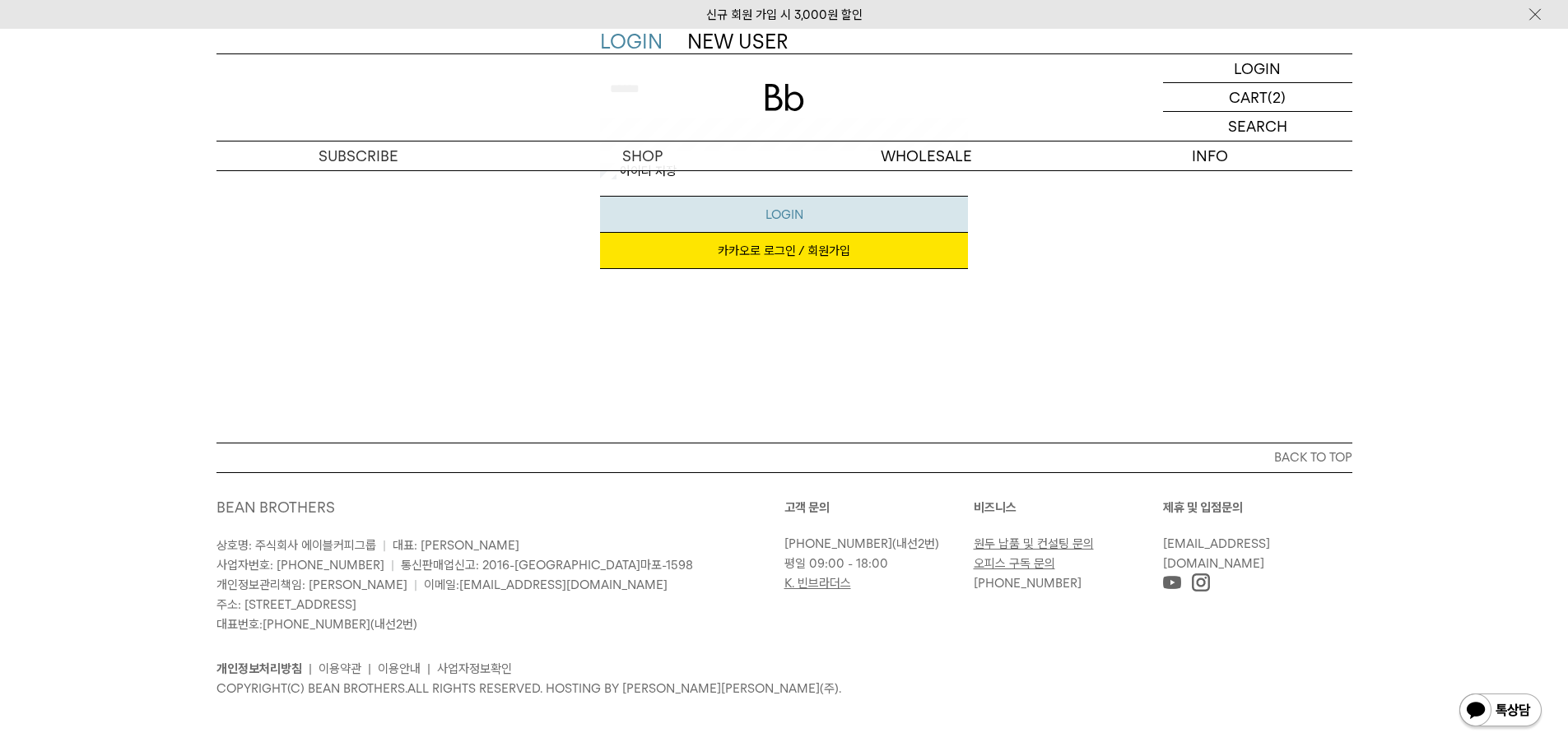
click at [816, 225] on button "LOGIN" at bounding box center [784, 214] width 368 height 37
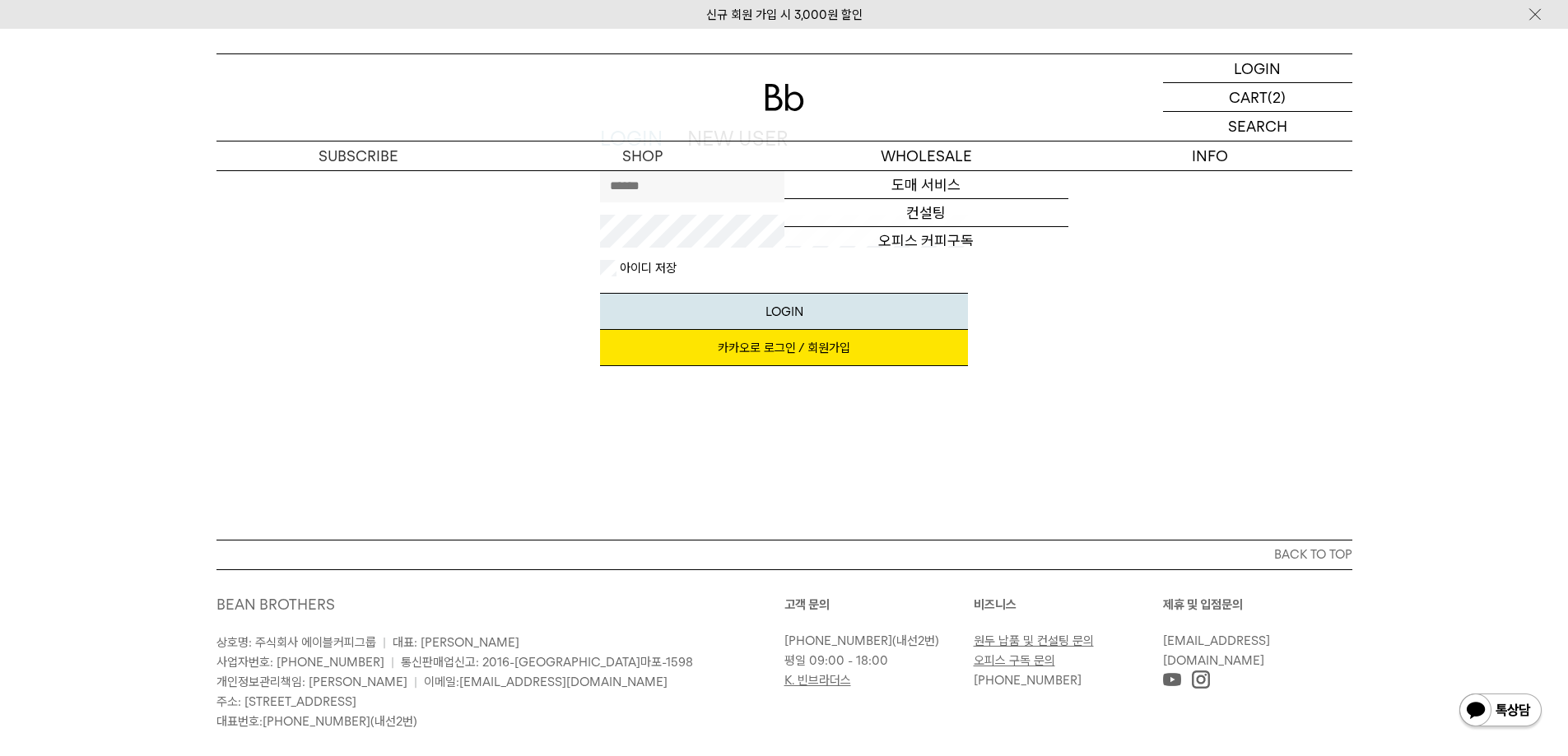
scroll to position [0, 0]
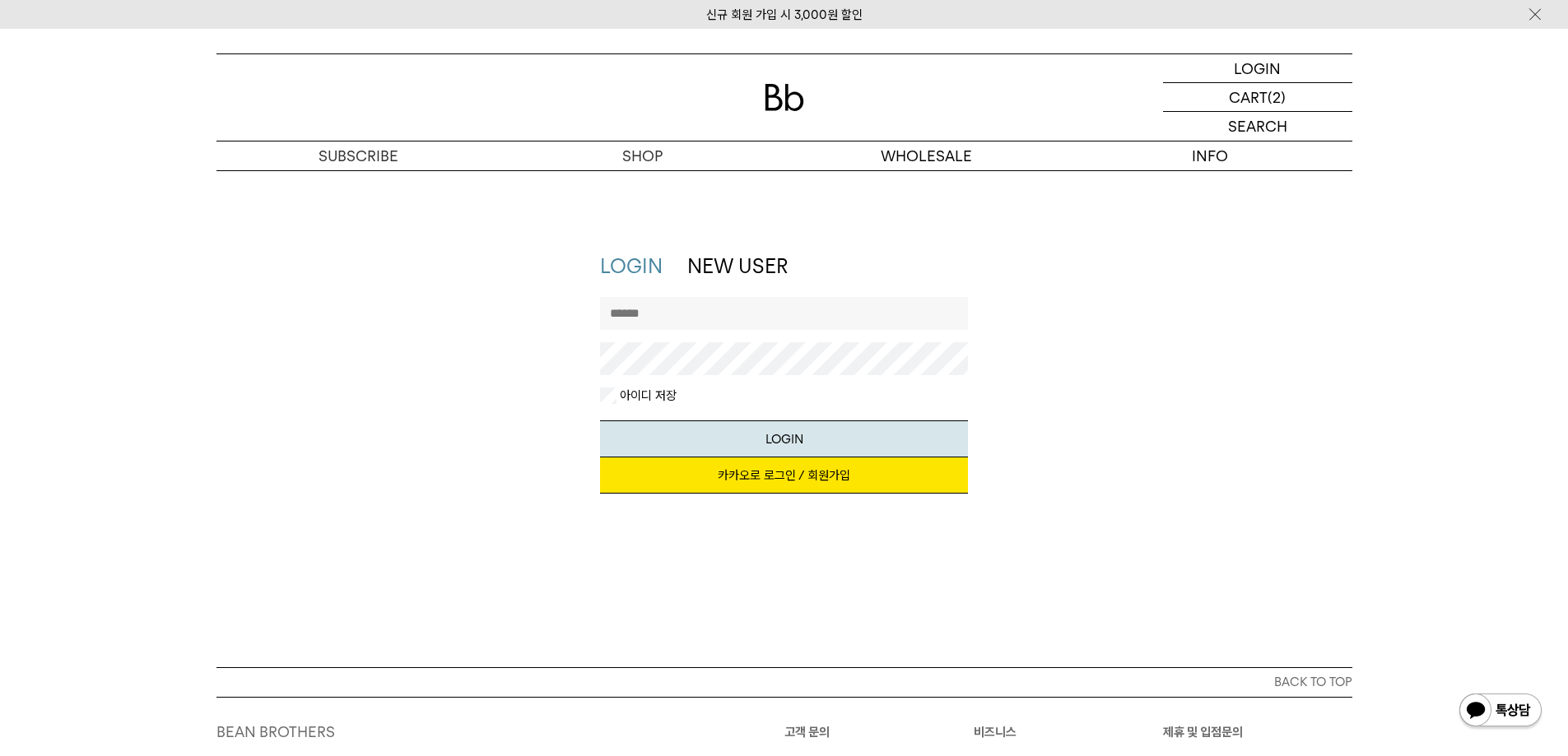
click at [753, 307] on input "text" at bounding box center [784, 314] width 368 height 33
click at [600, 421] on button "LOGIN" at bounding box center [784, 439] width 368 height 37
click at [724, 318] on input "*********" at bounding box center [784, 314] width 368 height 33
drag, startPoint x: 666, startPoint y: 317, endPoint x: 1017, endPoint y: 281, distance: 352.8
click at [1000, 283] on div "**********" at bounding box center [784, 382] width 1152 height 257
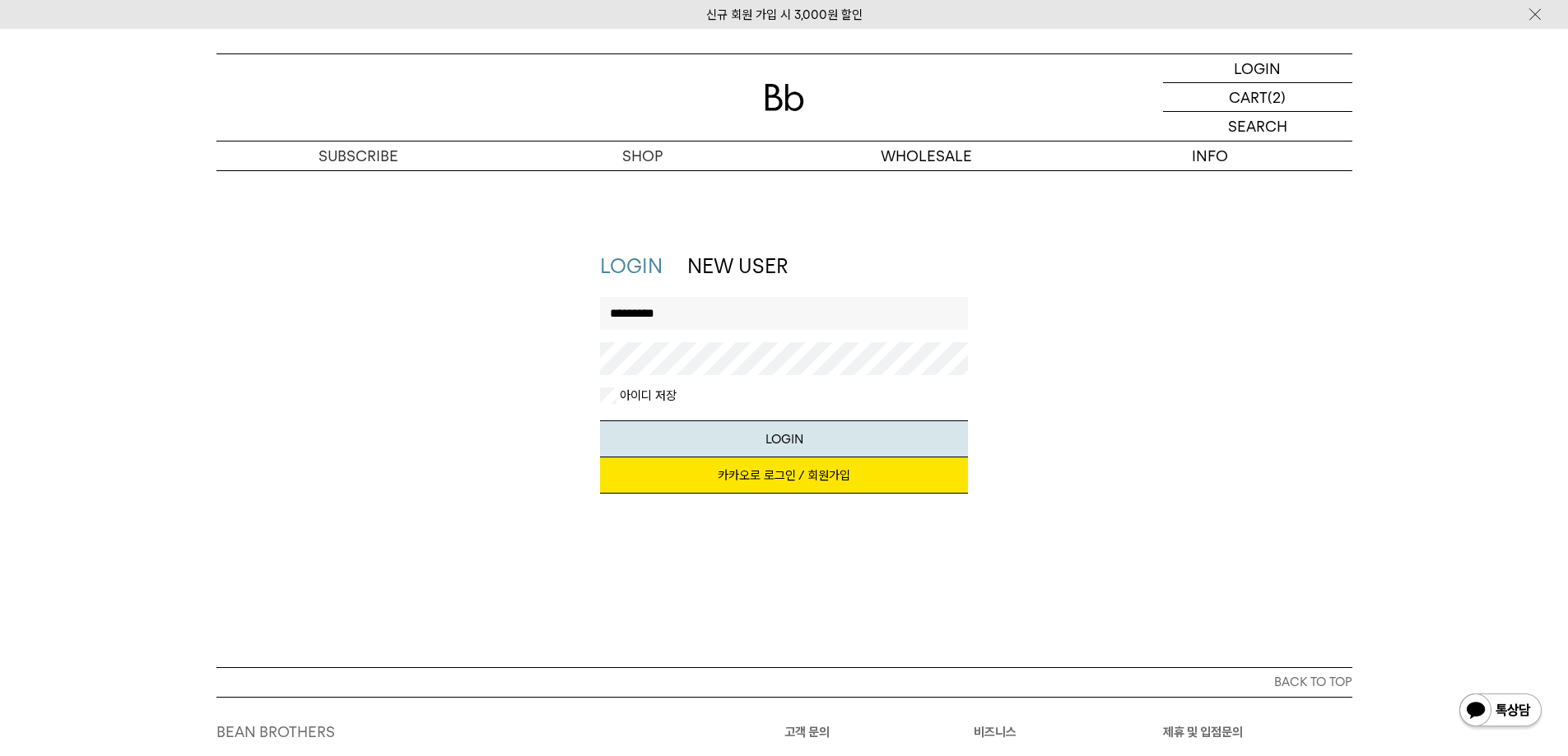
type input "*********"
click at [484, 419] on div "LOGIN NEW USER 지금 가입하시면 3,000원 쿠폰과 매월 회원 전용 커피 혜택을 드려요. 카카오로 로그인 / 회원가입 아이디로 로그…" at bounding box center [784, 382] width 1152 height 257
click at [750, 259] on link "NEW USER" at bounding box center [737, 267] width 101 height 24
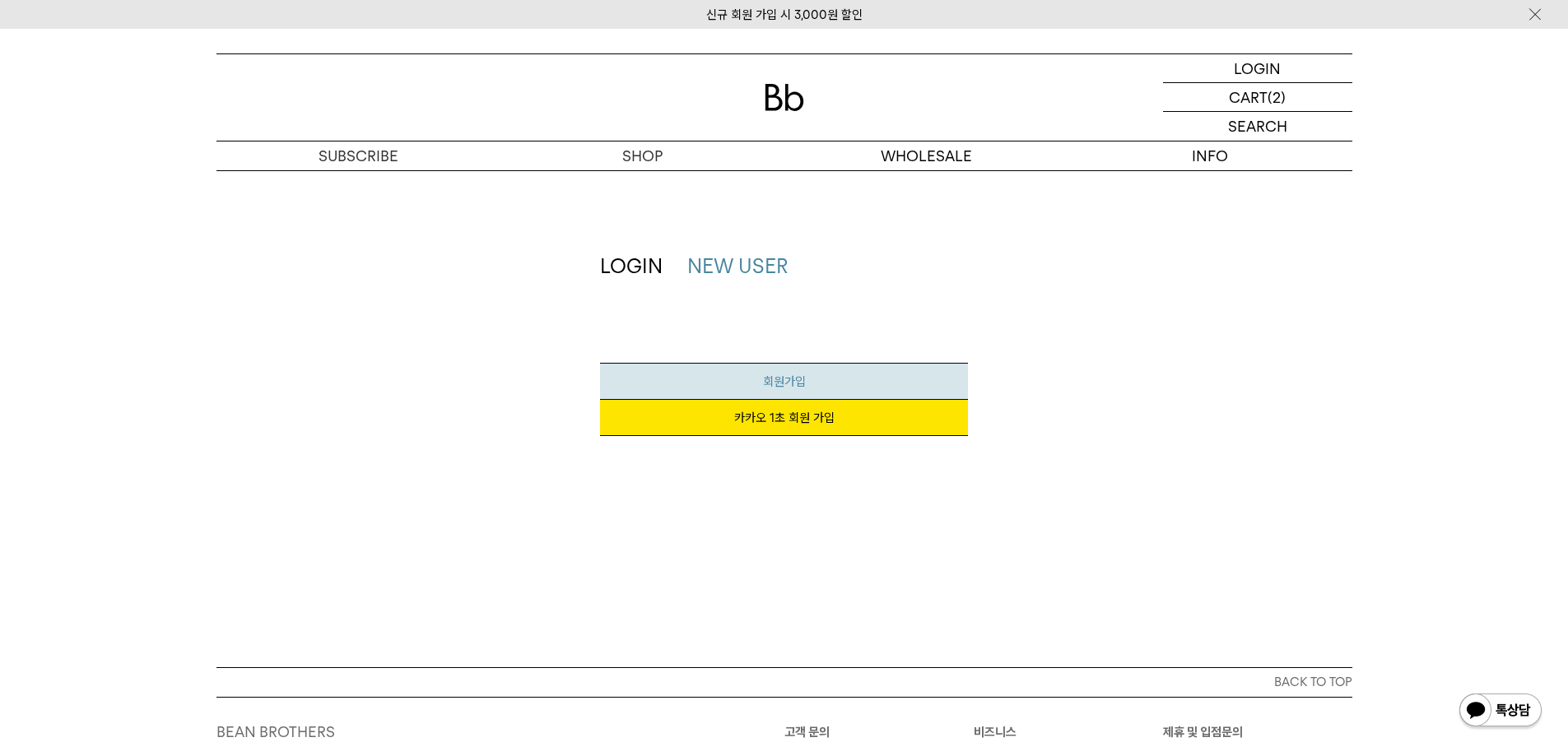
click at [781, 388] on span "회원가입" at bounding box center [784, 382] width 43 height 15
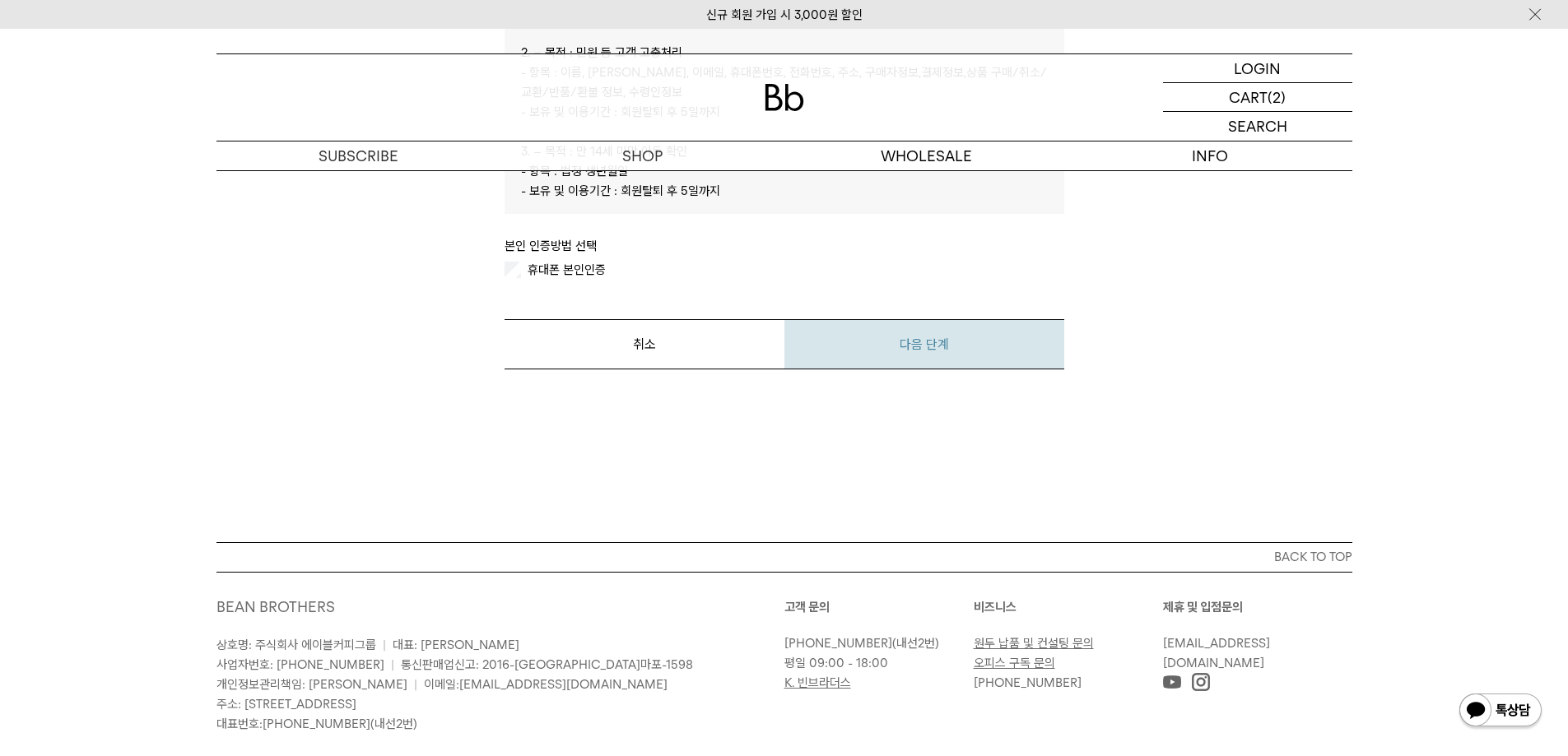
scroll to position [906, 0]
click at [944, 328] on button "다음 단계" at bounding box center [924, 342] width 280 height 50
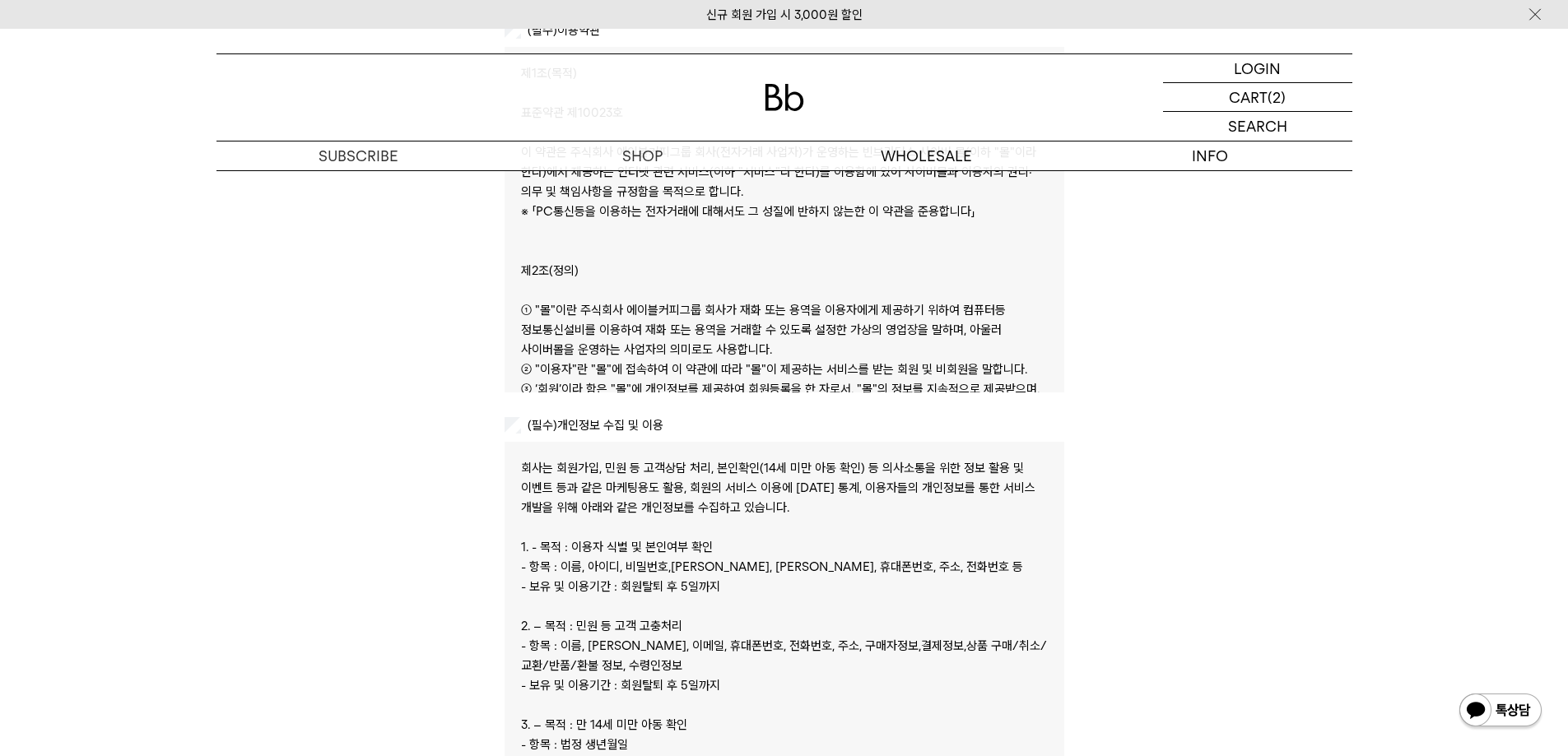
scroll to position [0, 0]
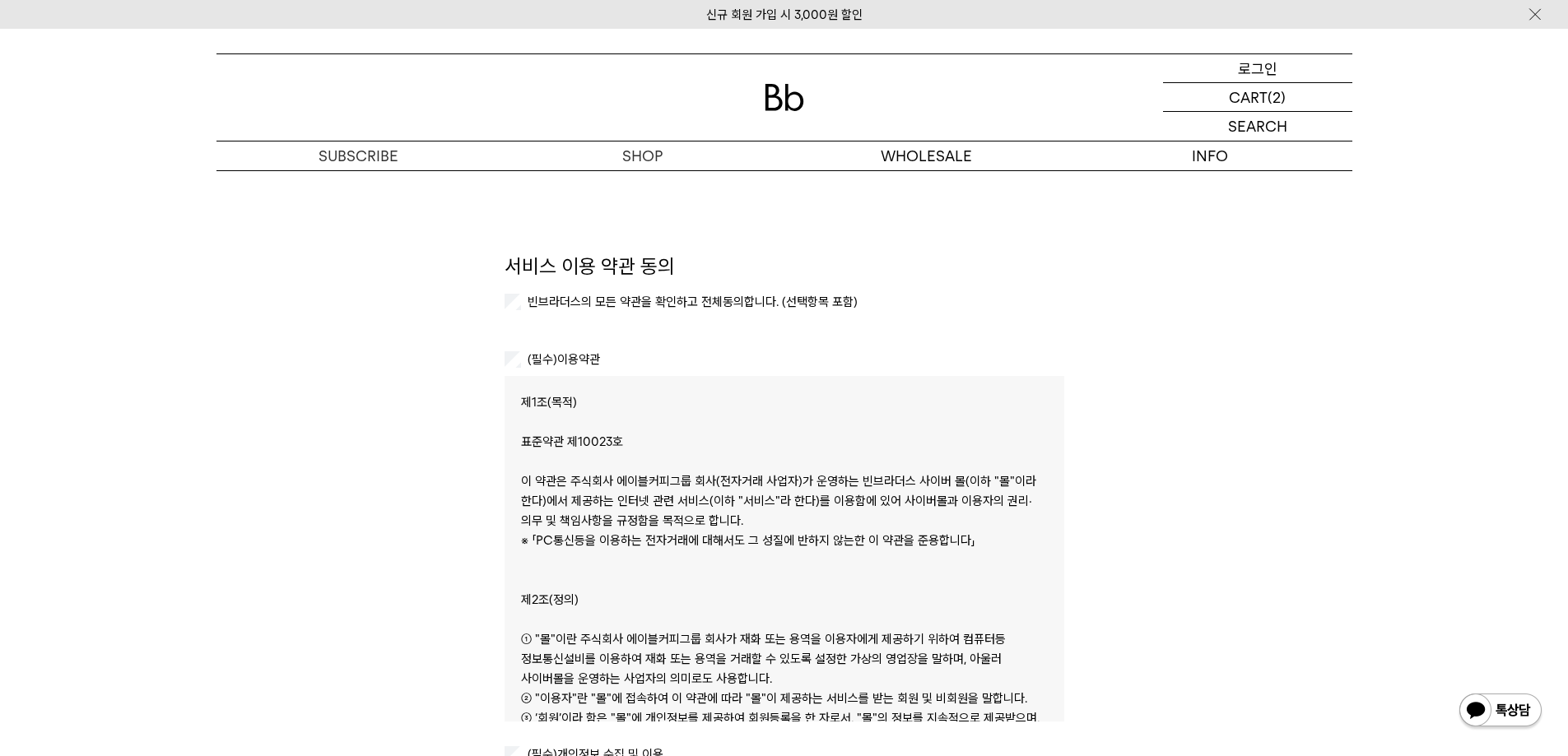
click at [1259, 76] on p "로그인" at bounding box center [1258, 68] width 40 height 28
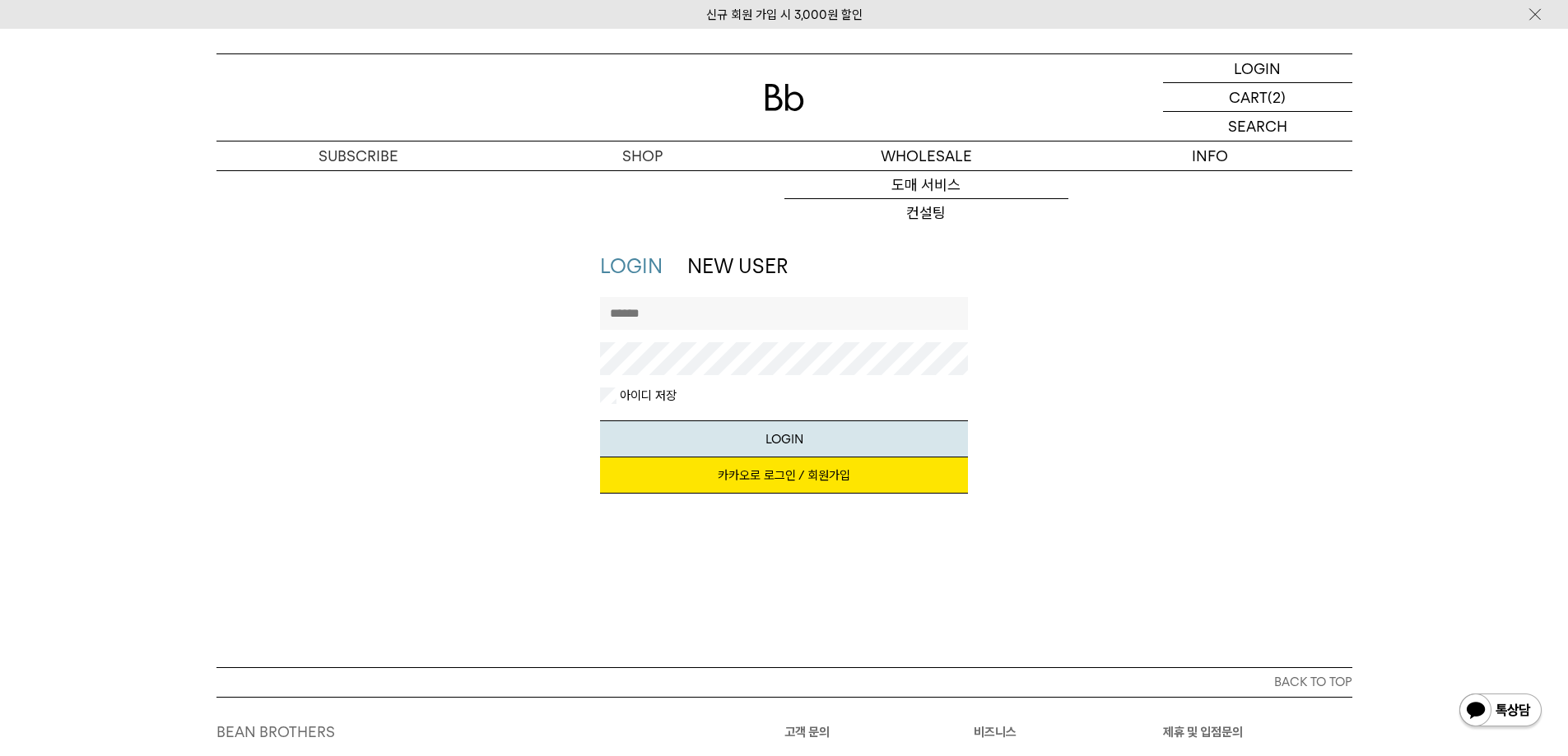
click at [746, 309] on input "text" at bounding box center [784, 314] width 368 height 33
type input "*****"
type input "*"
click at [600, 421] on button "LOGIN" at bounding box center [784, 439] width 368 height 37
drag, startPoint x: 791, startPoint y: 311, endPoint x: 573, endPoint y: 334, distance: 219.2
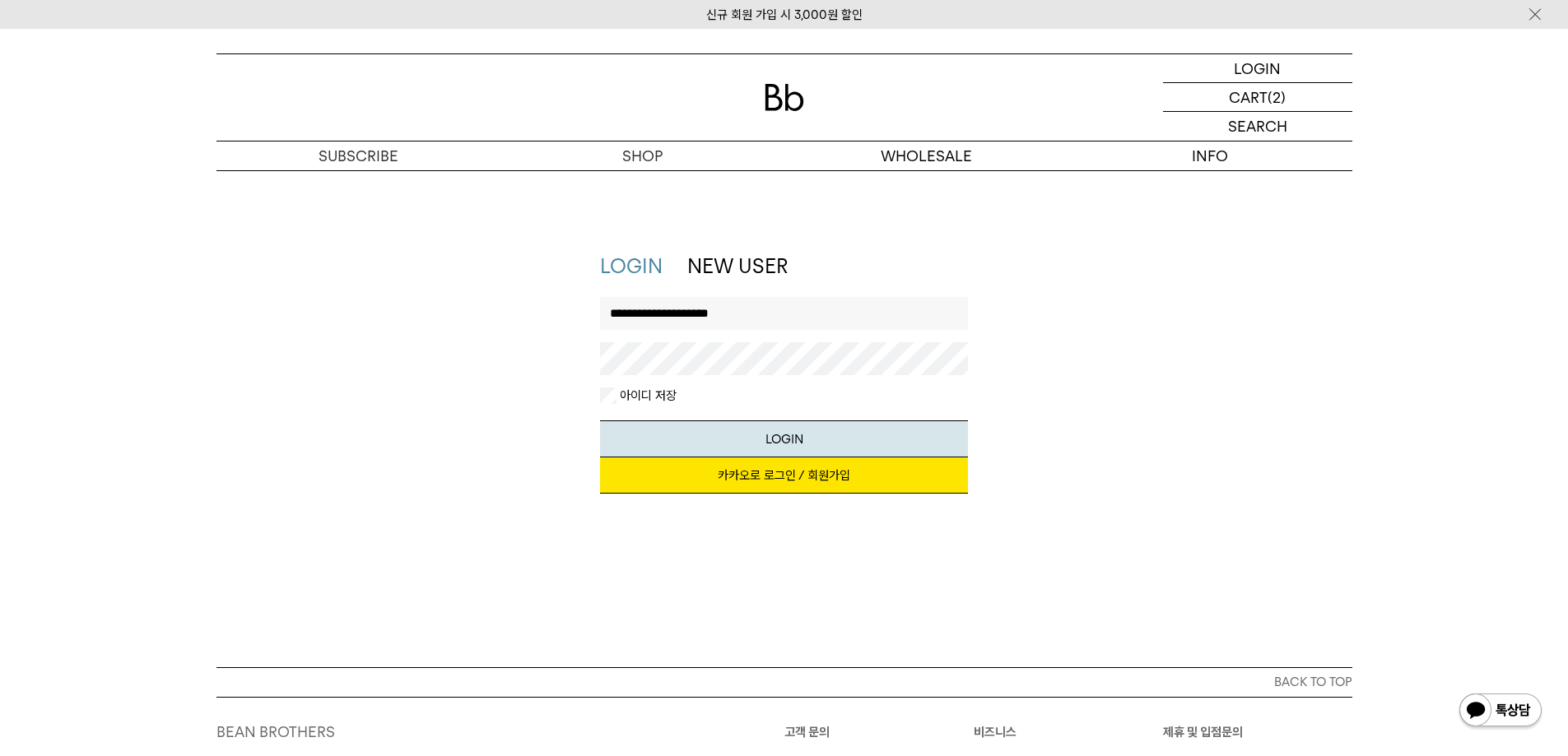
click at [575, 334] on div "**********" at bounding box center [784, 382] width 1152 height 257
type input "*********"
click at [600, 421] on button "LOGIN" at bounding box center [784, 439] width 368 height 37
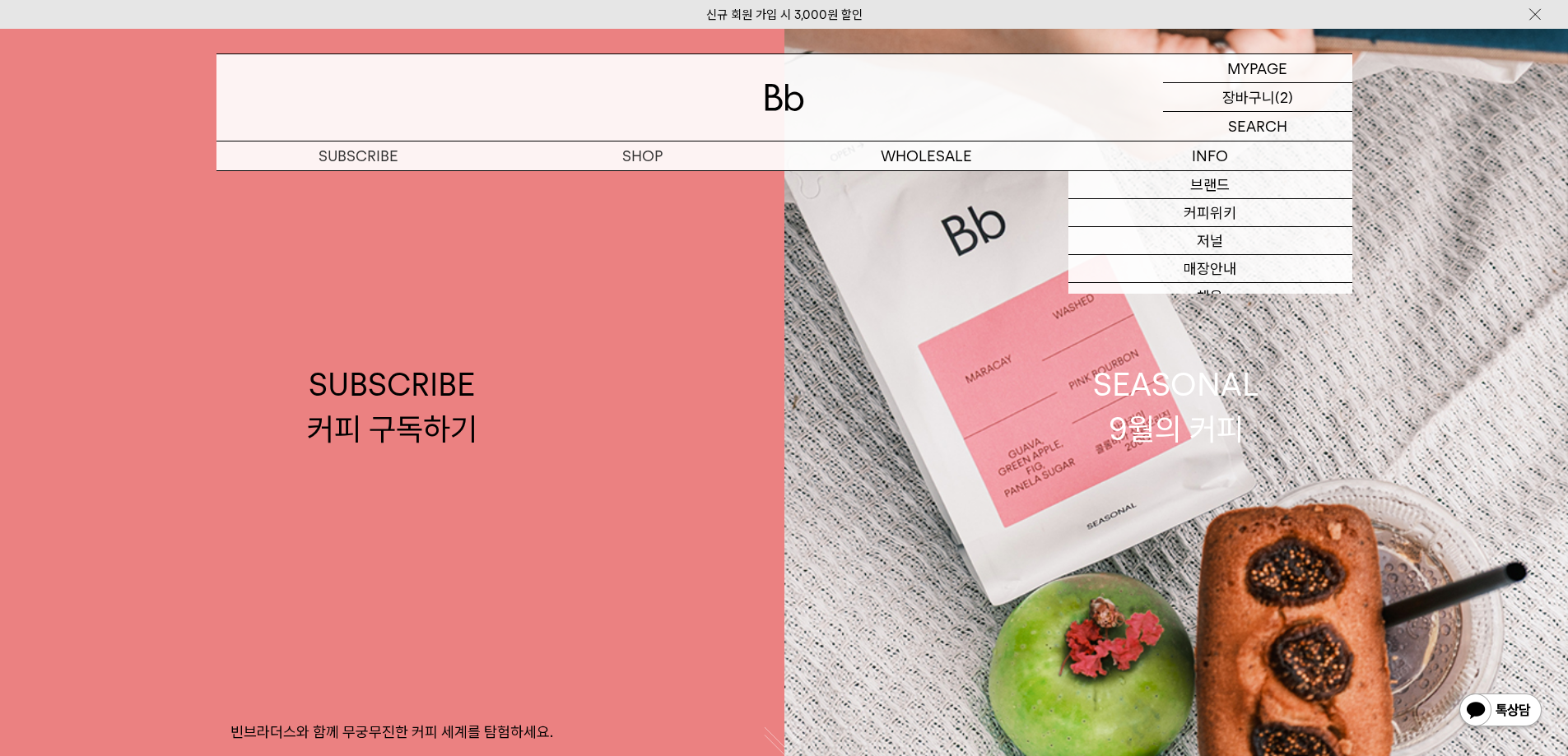
click at [1273, 91] on p "장바구니" at bounding box center [1248, 97] width 53 height 28
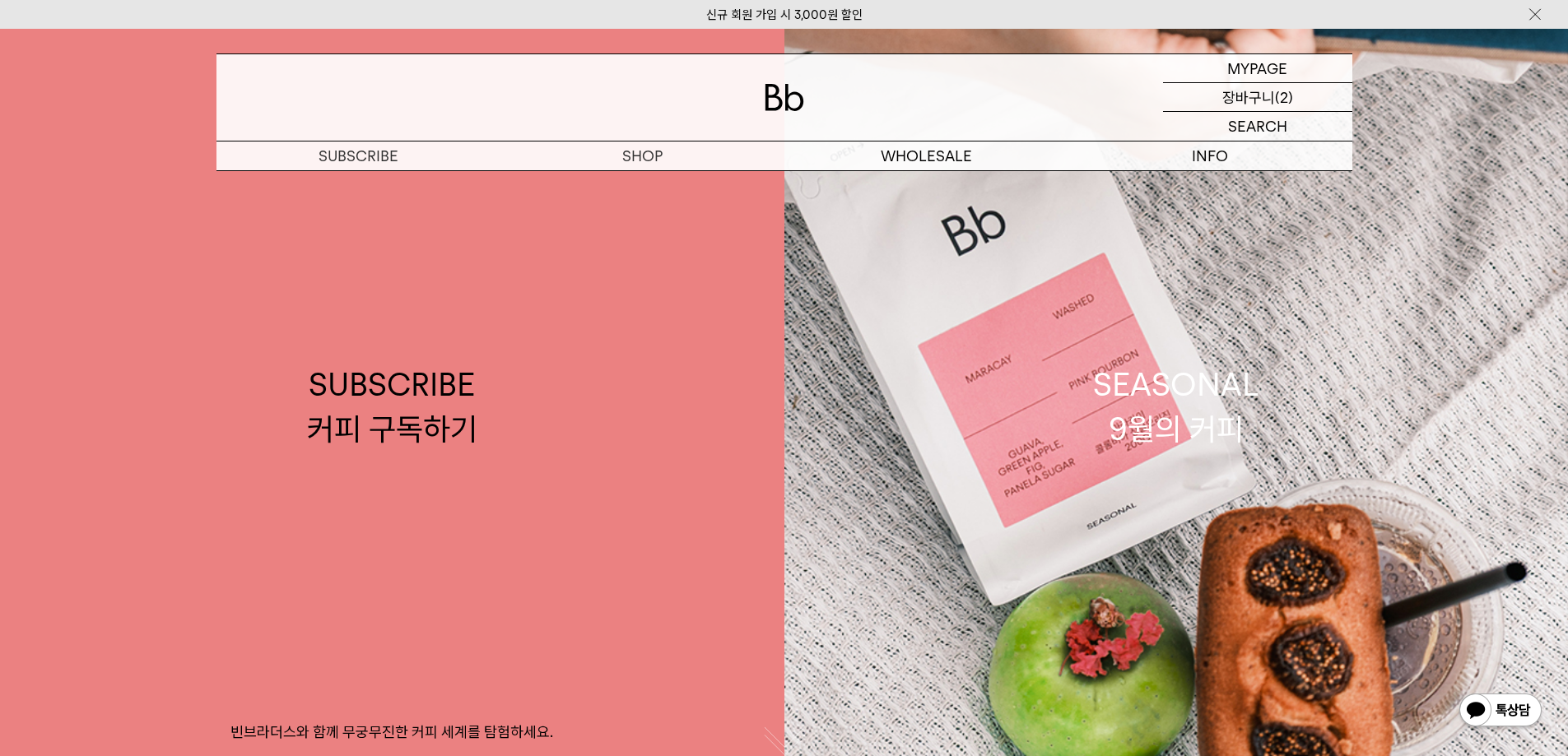
click at [1244, 100] on p "장바구니" at bounding box center [1248, 97] width 53 height 28
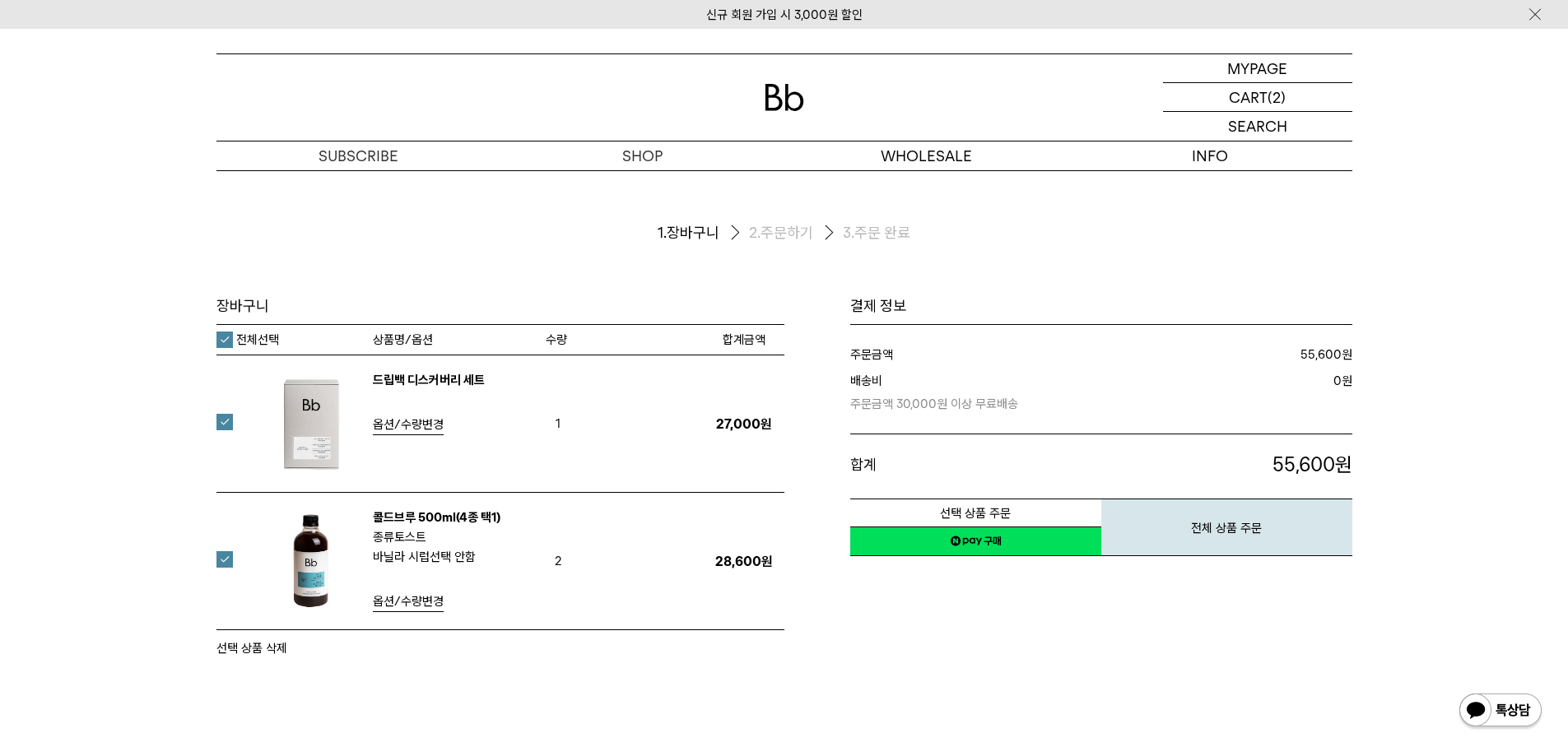
click at [981, 543] on link "네이버페이 구매하기" at bounding box center [975, 541] width 251 height 30
click at [1238, 70] on p "마이페이지" at bounding box center [1257, 68] width 66 height 28
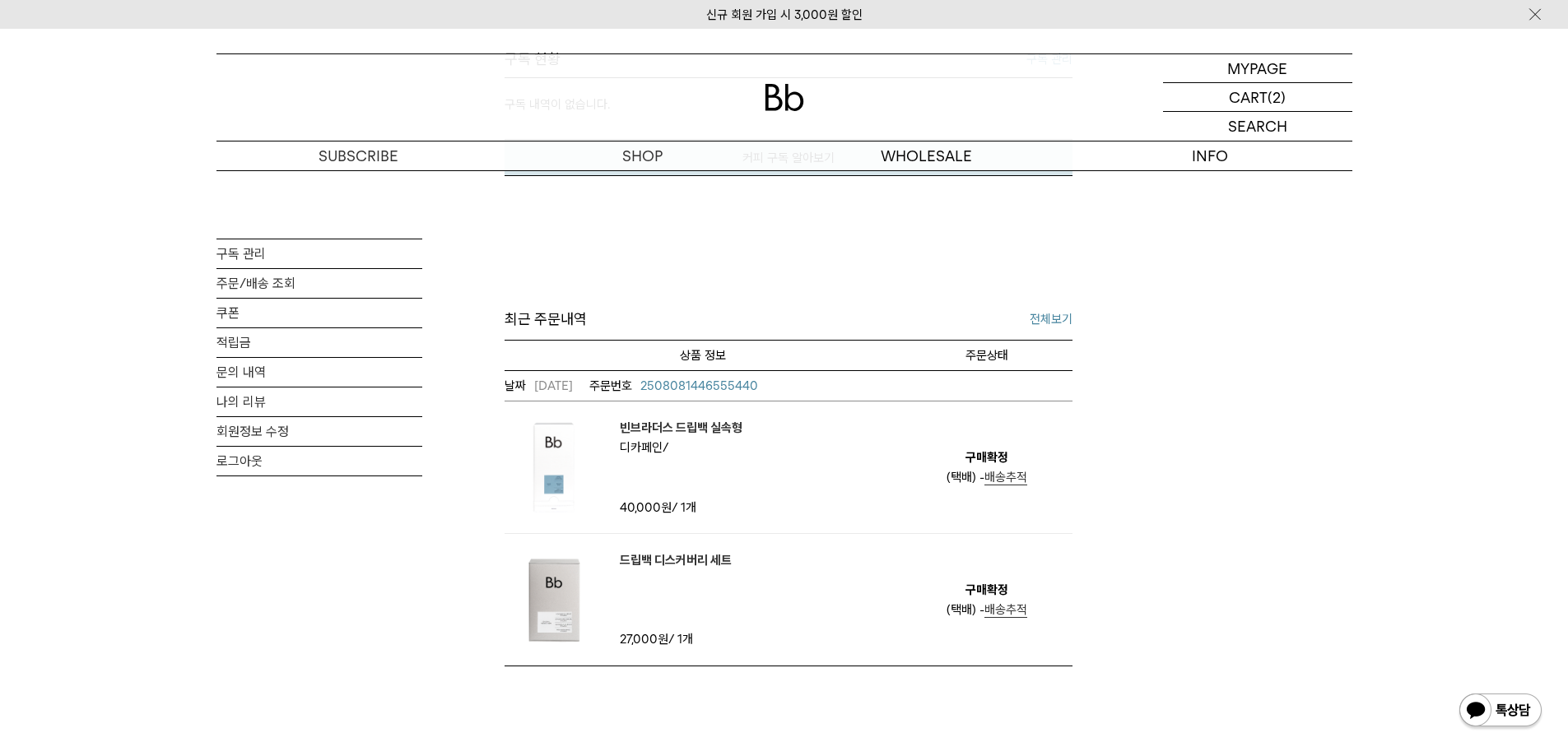
scroll to position [494, 0]
click at [1042, 319] on link "전체보기" at bounding box center [1050, 321] width 43 height 20
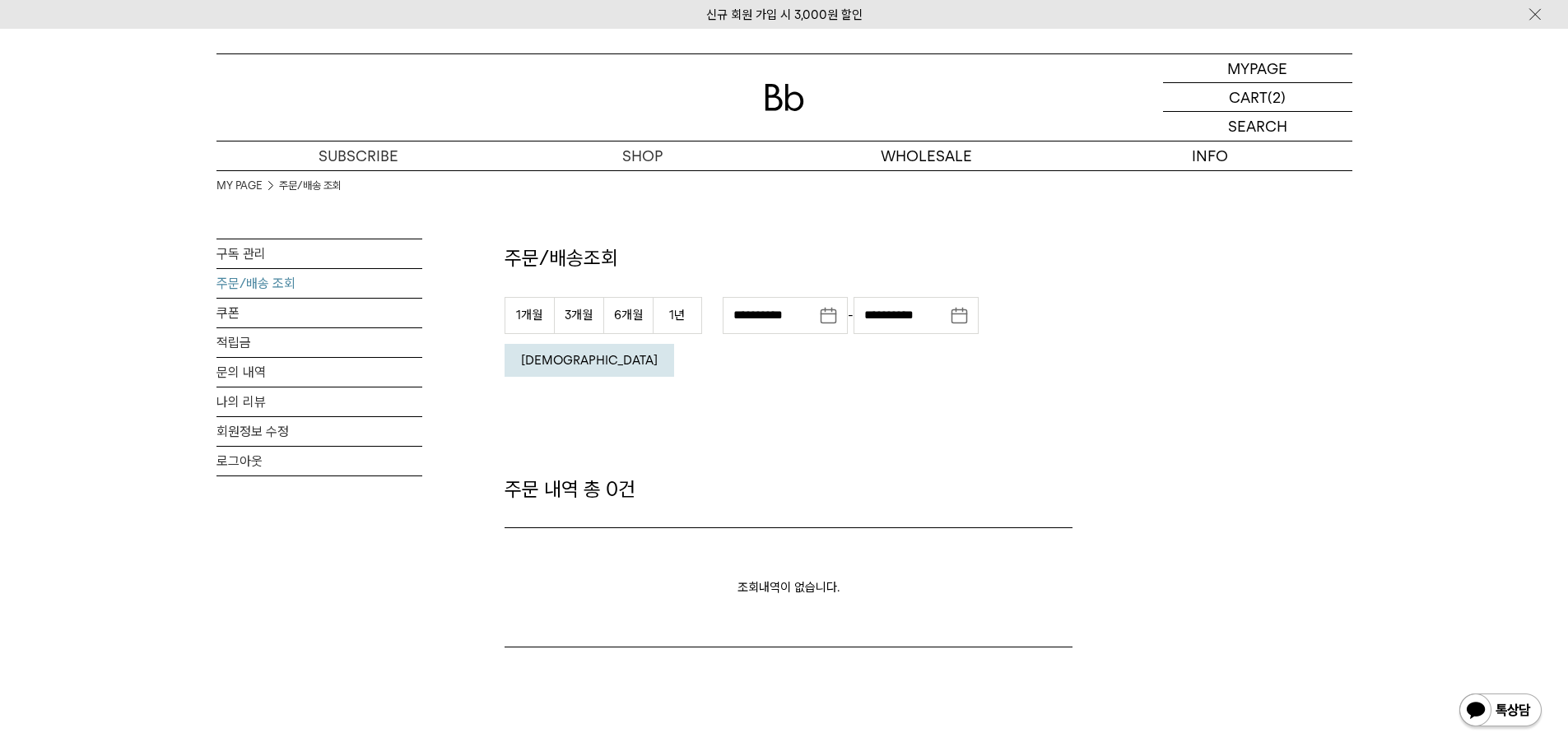
click at [674, 344] on button "[DEMOGRAPHIC_DATA]" at bounding box center [589, 361] width 169 height 33
click at [250, 332] on link "적립금" at bounding box center [319, 343] width 206 height 29
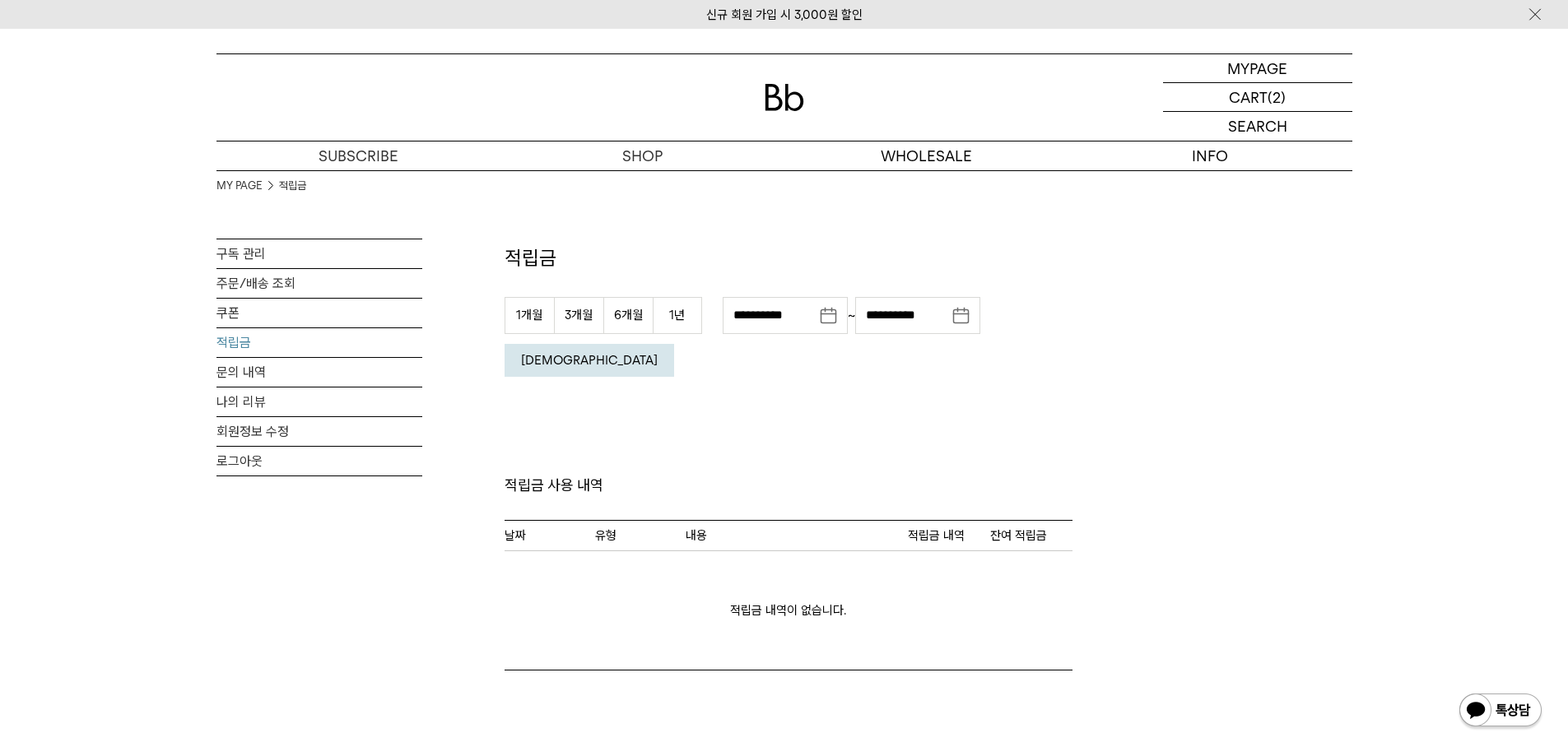
click at [674, 344] on button "[DEMOGRAPHIC_DATA]" at bounding box center [589, 361] width 169 height 33
click at [1270, 102] on p "장바구니" at bounding box center [1248, 97] width 53 height 28
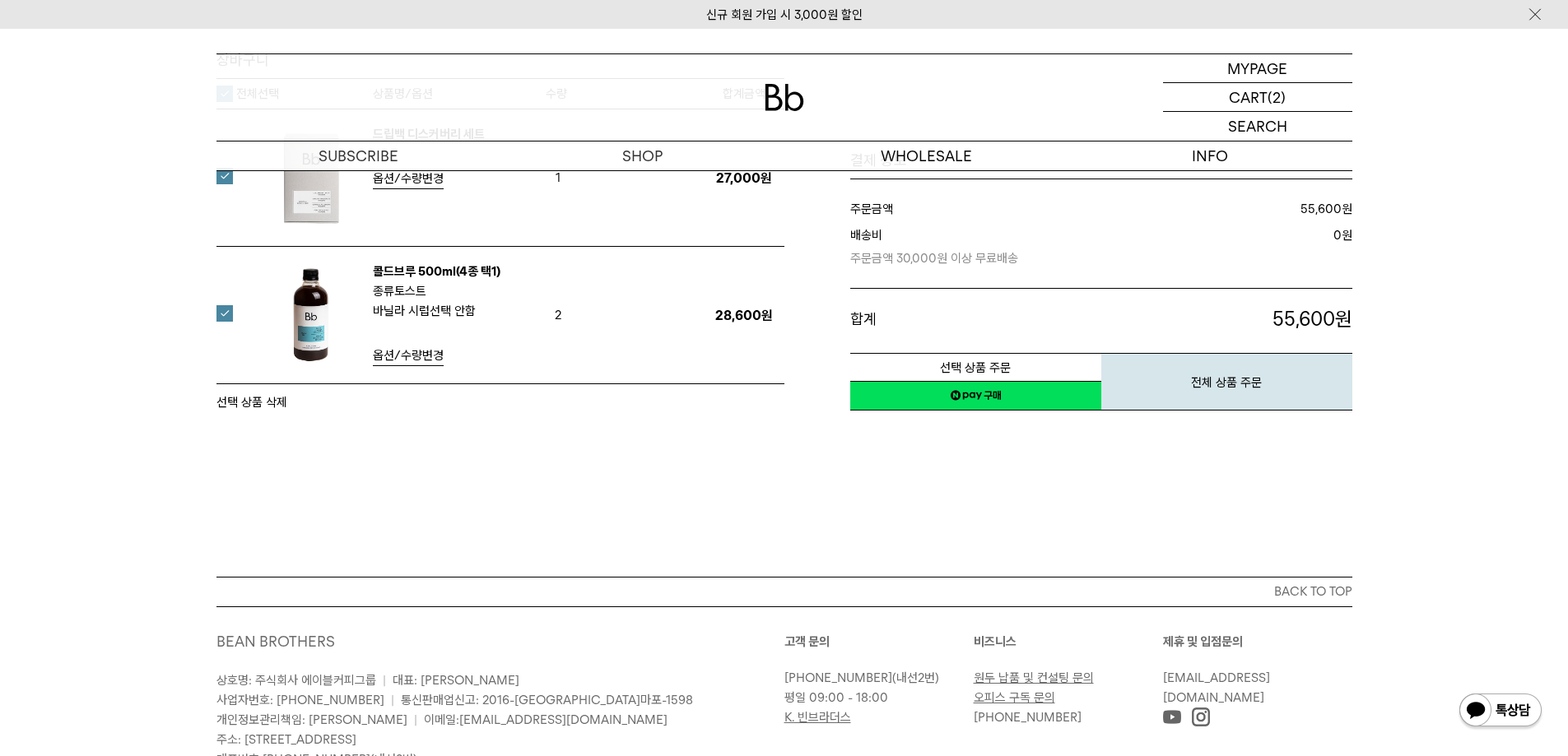
scroll to position [247, 0]
click at [1326, 379] on button "전체 상품 주문" at bounding box center [1226, 382] width 251 height 58
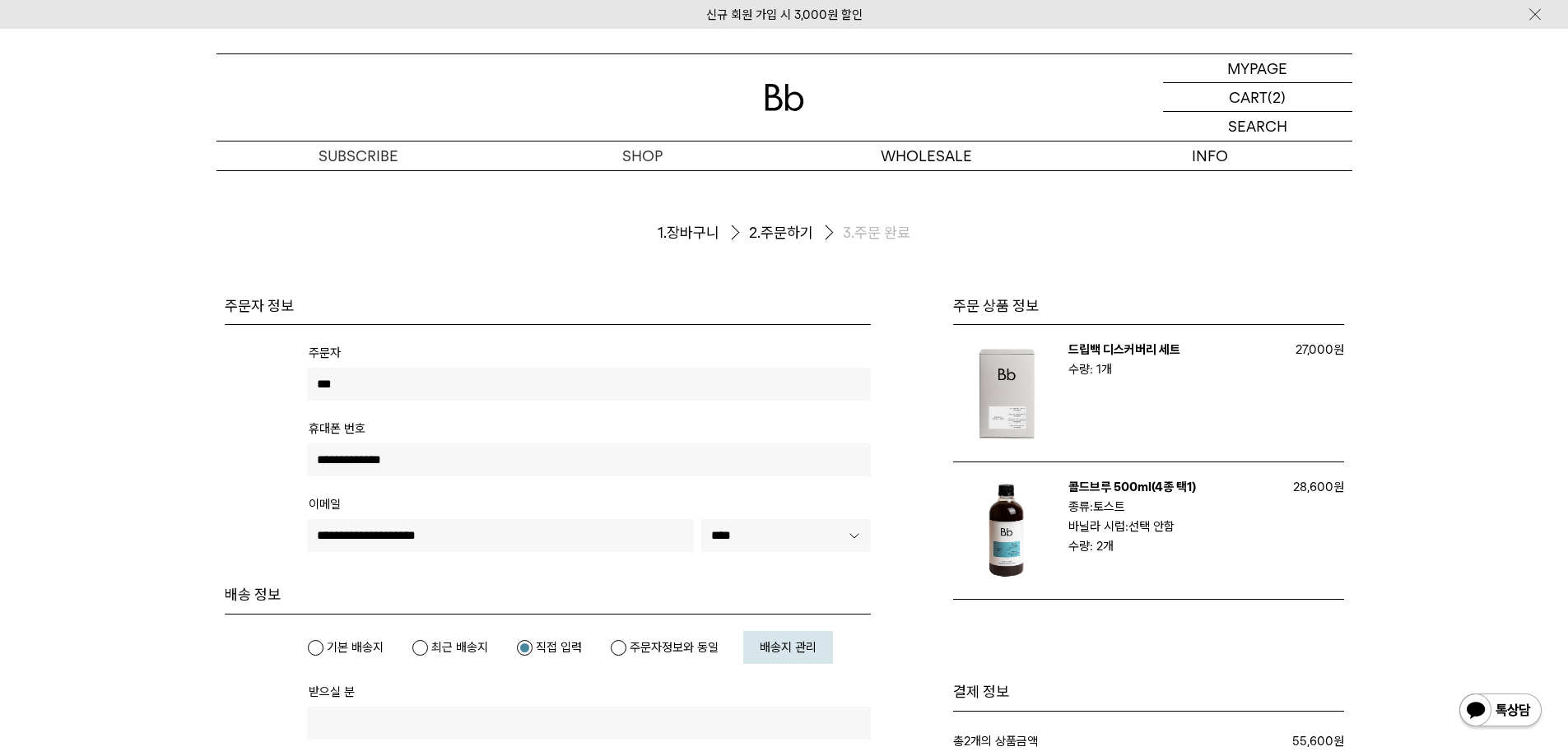
click at [797, 92] on img at bounding box center [785, 98] width 40 height 27
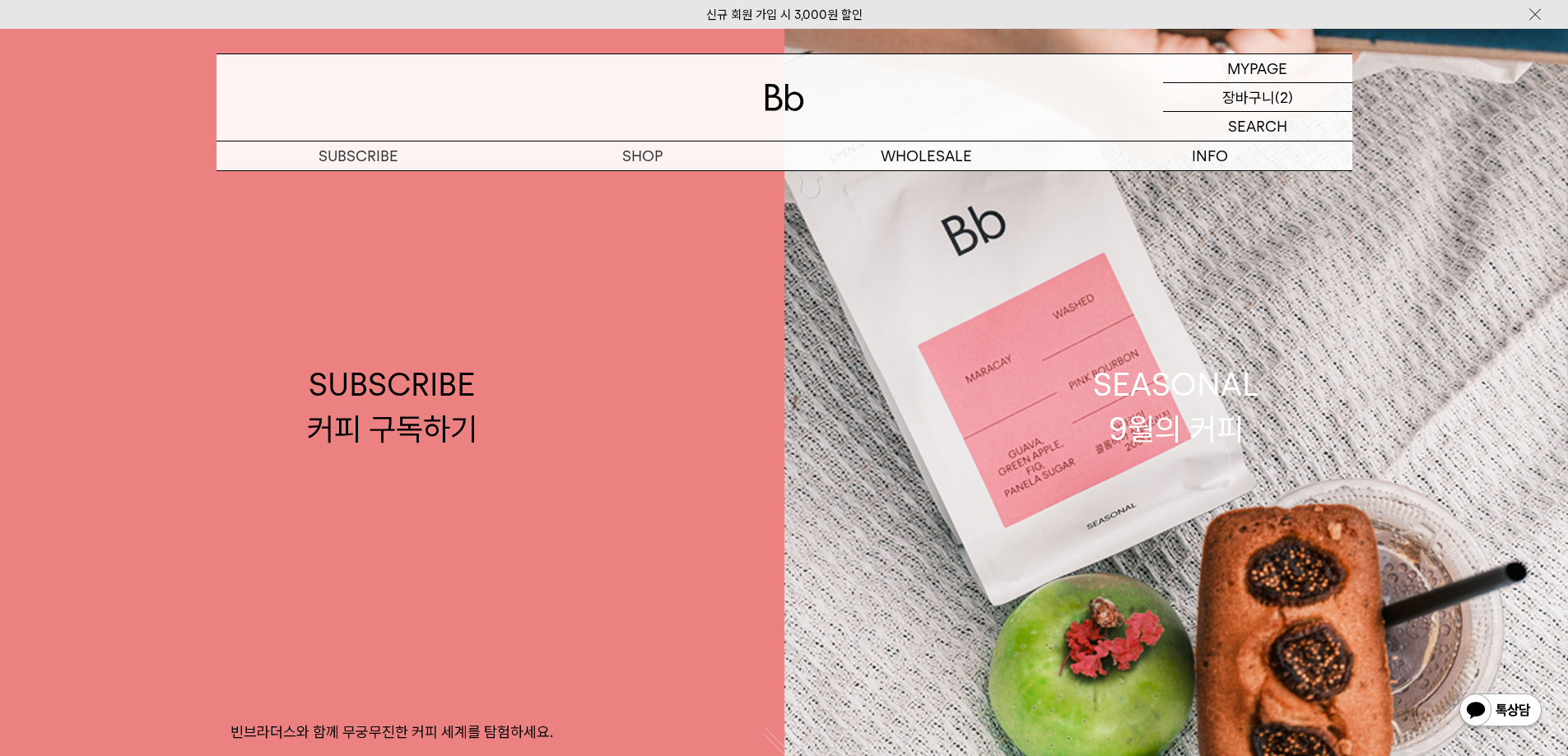
click at [1249, 102] on p "장바구니" at bounding box center [1248, 97] width 53 height 28
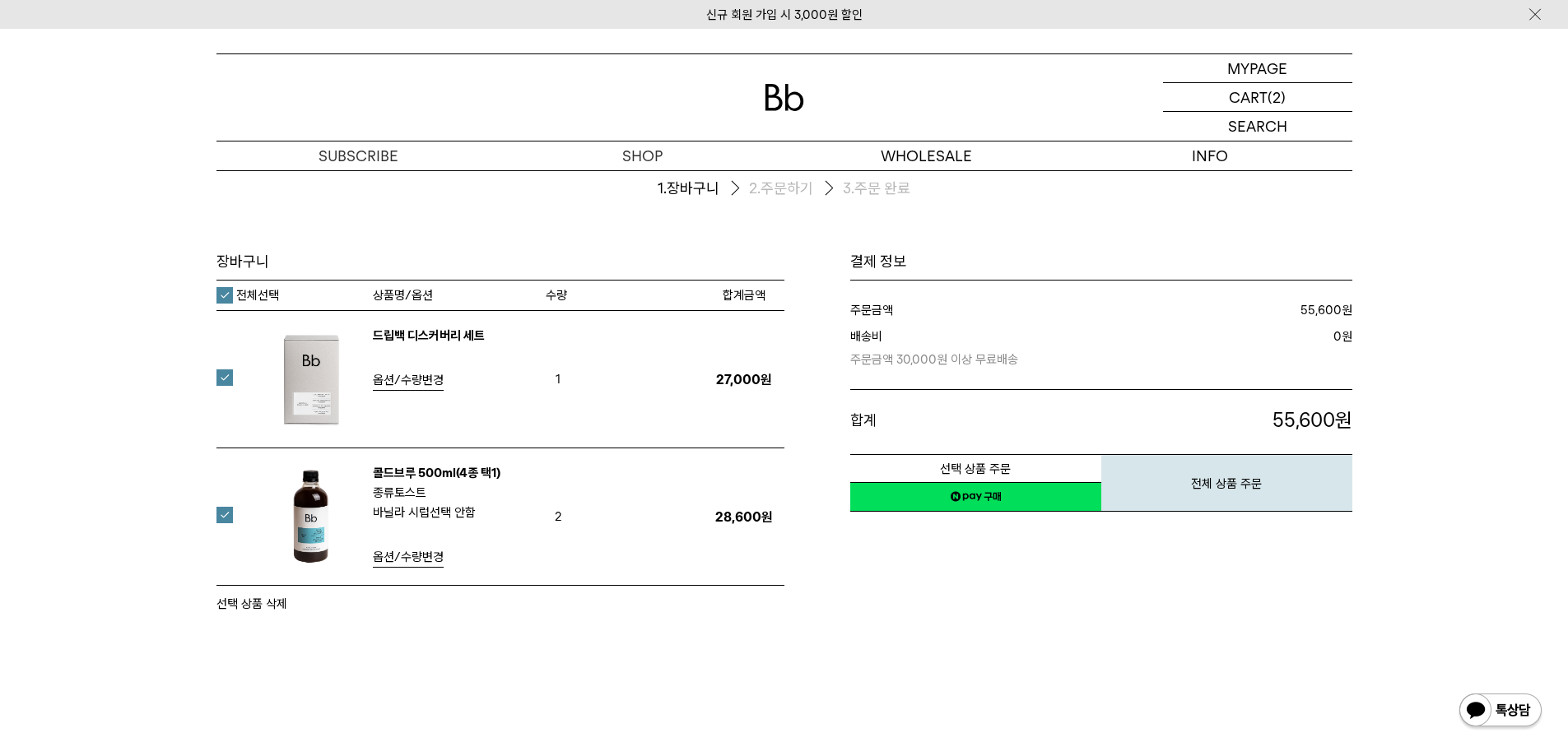
scroll to position [165, 0]
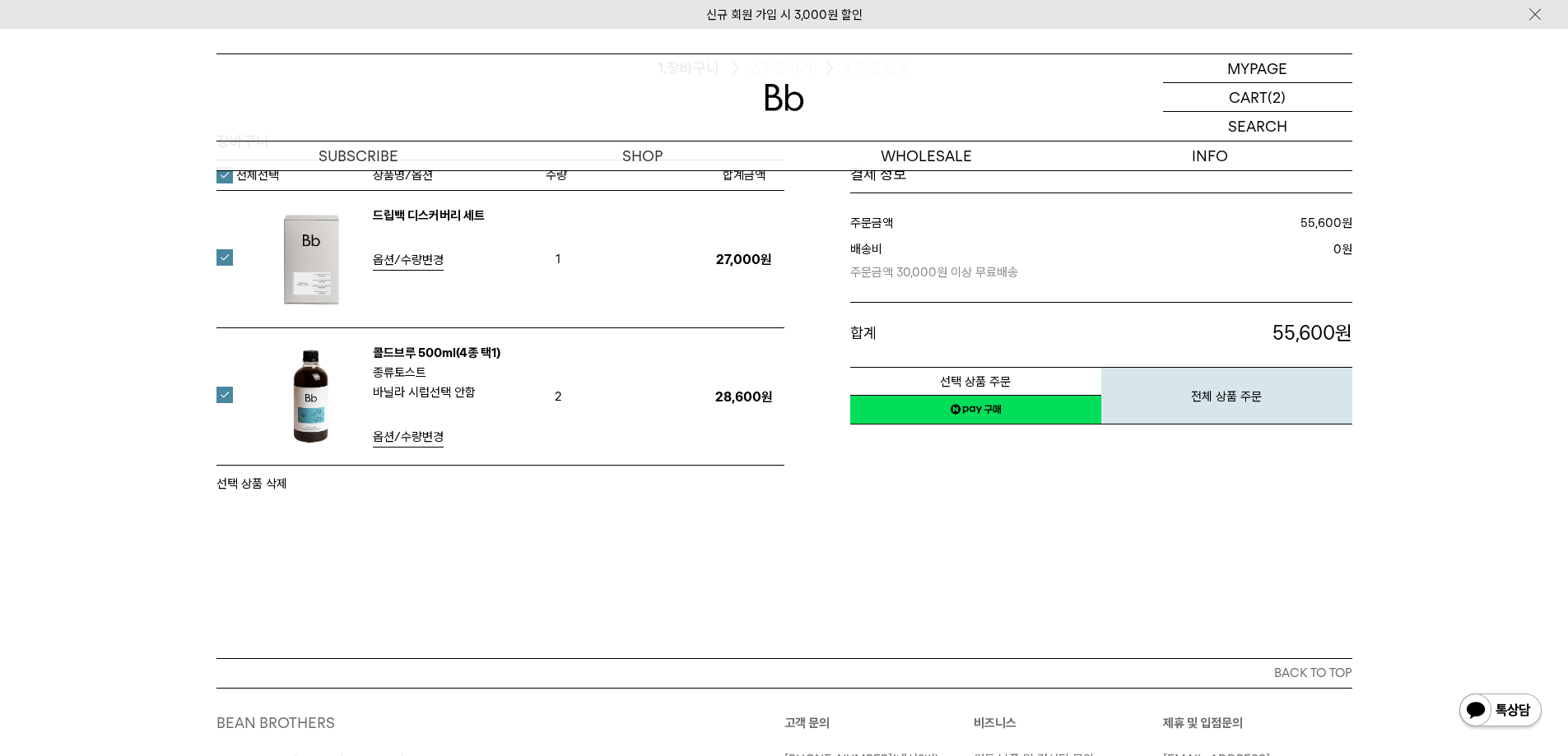
click at [262, 489] on button "선택 상품 삭제" at bounding box center [252, 484] width 71 height 20
